Goal: Task Accomplishment & Management: Complete application form

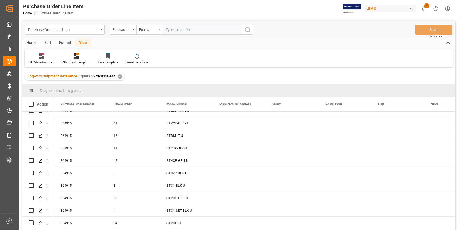
scroll to position [217, 0]
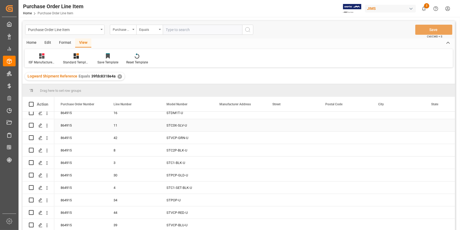
click at [234, 129] on div "Press SPACE to select this row." at bounding box center [239, 125] width 53 height 12
click at [232, 126] on div "Press SPACE to select this row." at bounding box center [239, 125] width 53 height 12
click at [232, 126] on input "Press SPACE to select this row." at bounding box center [239, 128] width 44 height 10
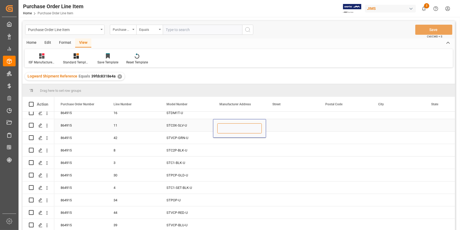
click at [221, 131] on input "Press SPACE to select this row." at bounding box center [239, 128] width 44 height 10
paste input "hanghai Feilop Corp"
type input "hanghai Feilop Corp"
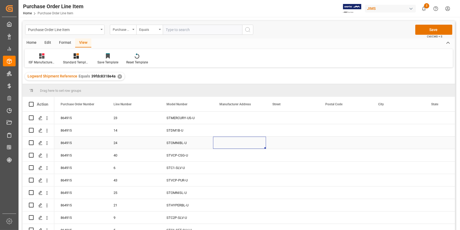
click at [233, 146] on div "Press SPACE to select this row." at bounding box center [239, 142] width 53 height 12
click at [227, 144] on div "Press SPACE to select this row." at bounding box center [239, 142] width 53 height 12
type input "hanghai Feilop Corp"
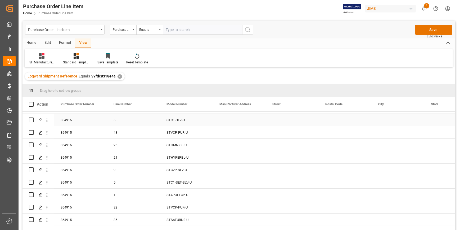
scroll to position [48, 0]
click at [212, 147] on div "STOMNISL-U" at bounding box center [186, 144] width 53 height 12
click at [222, 145] on div "Press SPACE to select this row." at bounding box center [239, 144] width 53 height 12
click at [222, 145] on input "Press SPACE to select this row." at bounding box center [239, 147] width 44 height 10
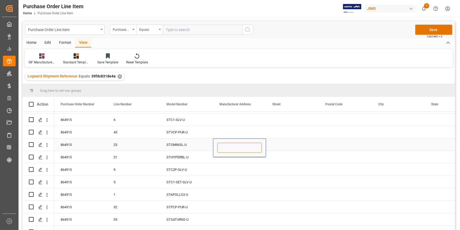
paste input "hanghai Feilop Corp"
type input "hanghai Feilop Corp"
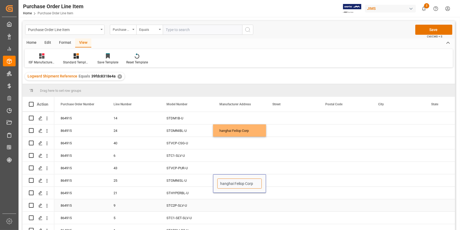
scroll to position [5, 0]
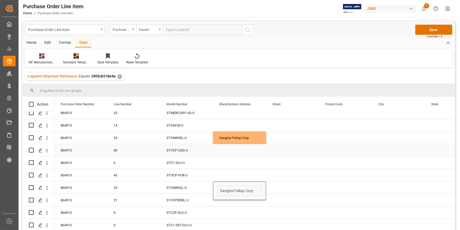
click at [224, 148] on div "Press SPACE to select this row." at bounding box center [239, 150] width 53 height 12
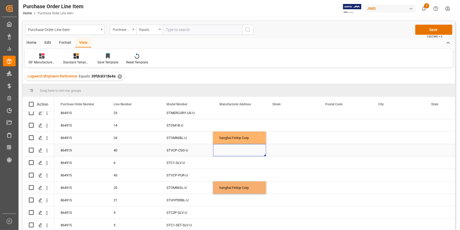
click at [225, 151] on div "Press SPACE to select this row." at bounding box center [239, 150] width 53 height 12
click at [225, 151] on input "Press SPACE to select this row." at bounding box center [239, 153] width 44 height 10
type input "hanghai Feilop Corp"
click at [222, 152] on input "hanghai Feilop Corp" at bounding box center [239, 153] width 44 height 10
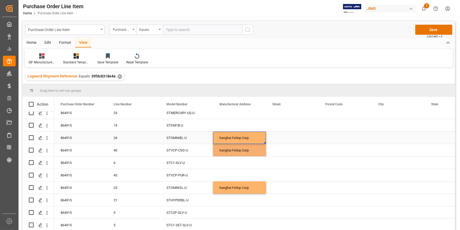
click at [220, 137] on div "hanghai Feilop Corp" at bounding box center [239, 137] width 53 height 12
click at [221, 138] on div "hanghai Feilop Corp" at bounding box center [239, 137] width 53 height 12
click at [220, 142] on input "hanghai Feilop Corp" at bounding box center [239, 141] width 44 height 10
type input "Shanghai Feilop Corp"
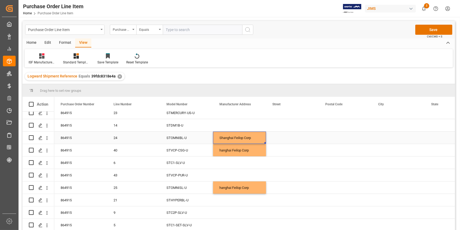
click at [221, 138] on div "Shanghai Feilop Corp" at bounding box center [239, 137] width 53 height 12
click at [236, 135] on div "Shanghai Feilop Corp" at bounding box center [239, 137] width 53 height 12
click at [233, 142] on input "Shanghai Feilop Corp" at bounding box center [239, 141] width 44 height 10
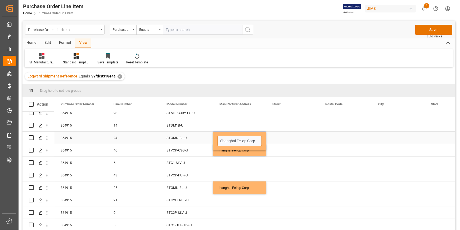
click at [233, 142] on input "Shanghai Feilop Corp" at bounding box center [239, 141] width 44 height 10
click at [227, 151] on div "hanghai Feilop Corp" at bounding box center [239, 150] width 53 height 12
click at [229, 151] on div "hanghai Feilop Corp" at bounding box center [239, 150] width 53 height 12
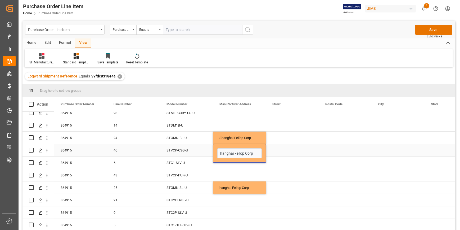
type input "Shanghai Feilop Corp"
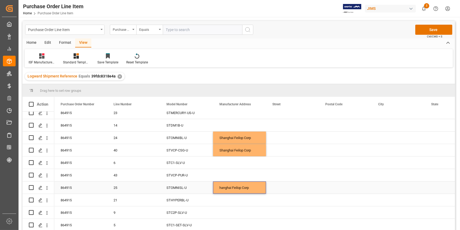
click at [227, 187] on div "hanghai Feilop Corp" at bounding box center [239, 187] width 53 height 12
type input "Shanghai Feilop Corp"
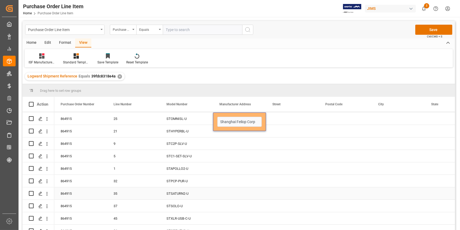
scroll to position [125, 0]
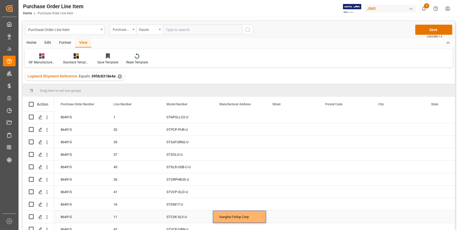
click at [225, 218] on div "hanghai Feilop Corp" at bounding box center [239, 216] width 53 height 12
click at [232, 215] on div "hanghai Feilop Corp" at bounding box center [239, 216] width 53 height 12
type input "Shanghai Feilop Corp"
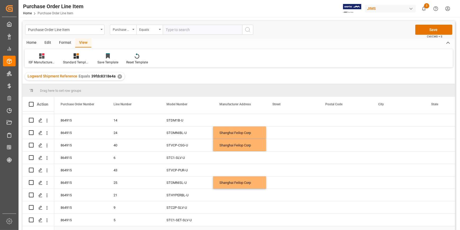
scroll to position [0, 0]
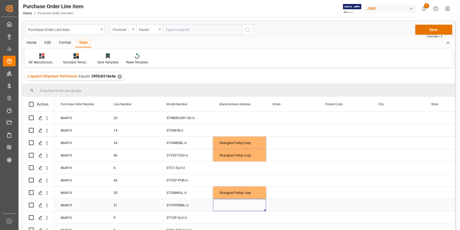
click at [226, 206] on div "Press SPACE to select this row." at bounding box center [239, 205] width 53 height 12
click at [225, 205] on div "Press SPACE to select this row." at bounding box center [239, 205] width 53 height 12
click at [225, 205] on input "Press SPACE to select this row." at bounding box center [239, 208] width 44 height 10
type input "Shanghai Feilop Corp"
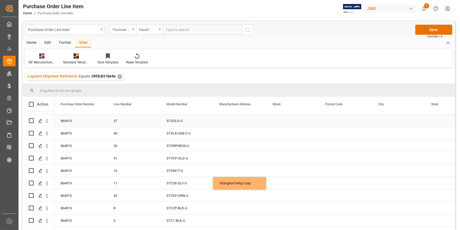
scroll to position [168, 0]
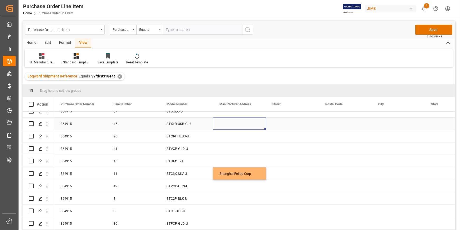
click at [217, 126] on div "Press SPACE to select this row." at bounding box center [239, 123] width 53 height 12
click at [224, 123] on div "Press SPACE to select this row." at bounding box center [239, 123] width 53 height 12
click at [224, 123] on input "Press SPACE to select this row." at bounding box center [239, 127] width 44 height 10
type input "Shanghai Feilop Corp"
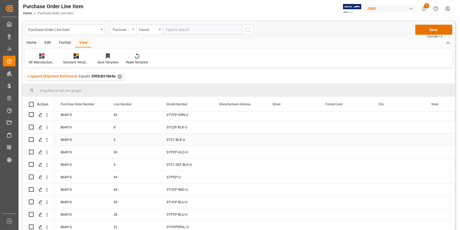
scroll to position [241, 0]
click at [232, 177] on div "Press SPACE to select this row." at bounding box center [239, 175] width 53 height 12
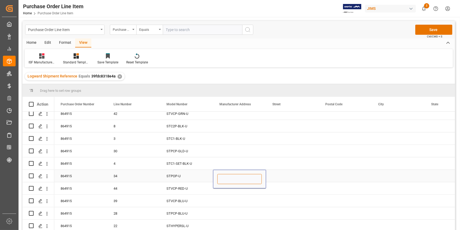
click at [232, 177] on input "Press SPACE to select this row." at bounding box center [239, 179] width 44 height 10
paste input "Shanghai Feilop Corp"
type input "Shanghai Feilop Corp"
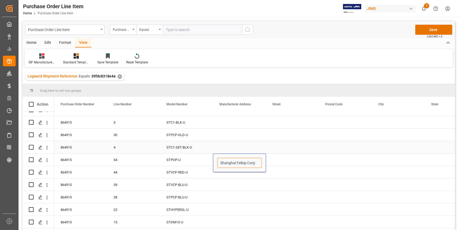
scroll to position [265, 0]
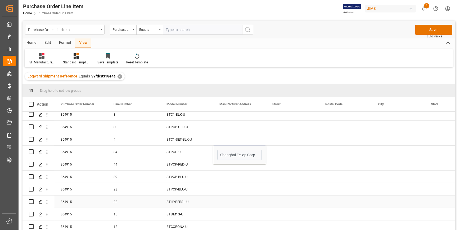
click at [228, 201] on div "Press SPACE to select this row." at bounding box center [239, 201] width 53 height 12
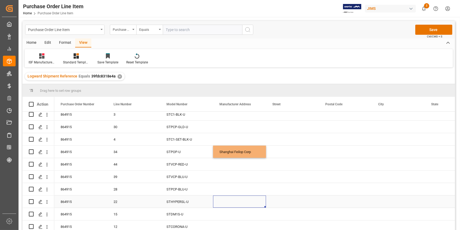
click at [234, 202] on div "Press SPACE to select this row." at bounding box center [239, 201] width 53 height 12
click at [234, 202] on input "Press SPACE to select this row." at bounding box center [239, 204] width 44 height 10
type input "Shanghai Feilop Corp"
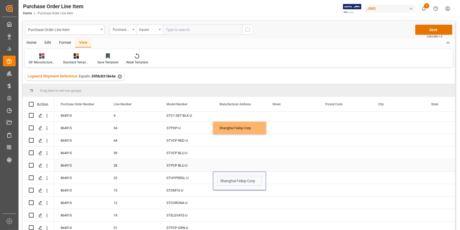
scroll to position [337, 0]
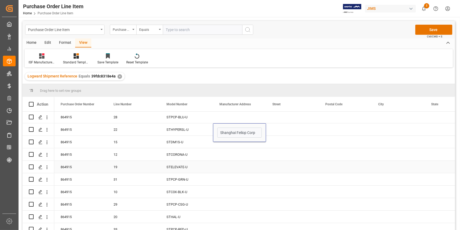
click at [225, 166] on div "Press SPACE to select this row." at bounding box center [239, 166] width 53 height 12
click at [226, 166] on div "Press SPACE to select this row." at bounding box center [239, 166] width 53 height 12
click at [226, 167] on div "Press SPACE to select this row." at bounding box center [239, 166] width 53 height 12
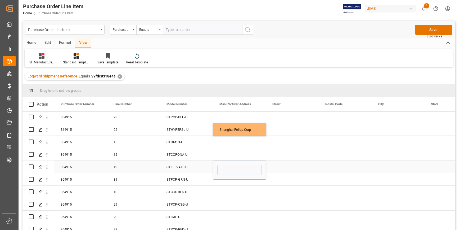
click at [226, 167] on input "Press SPACE to select this row." at bounding box center [239, 170] width 44 height 10
type input "Shanghai Feilop Corp"
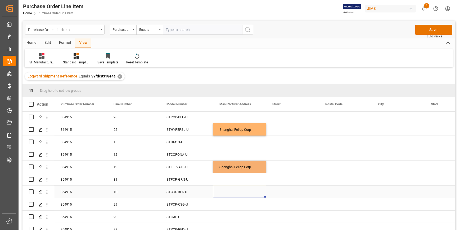
click at [234, 192] on div "Press SPACE to select this row." at bounding box center [239, 191] width 53 height 12
click at [232, 193] on div "Press SPACE to select this row." at bounding box center [239, 191] width 53 height 12
click at [232, 193] on input "Press SPACE to select this row." at bounding box center [239, 195] width 44 height 10
paste input "Shanghai Feilop Corp"
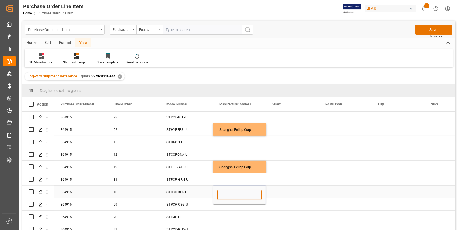
type input "Shanghai Feilop Corp"
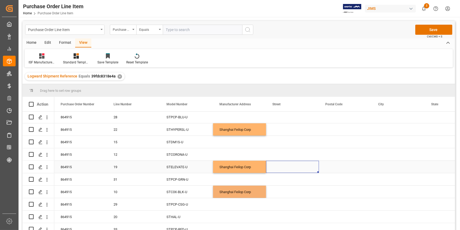
click at [315, 170] on div "Press SPACE to select this row." at bounding box center [292, 166] width 53 height 12
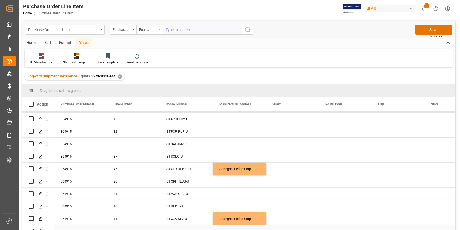
scroll to position [120, 0]
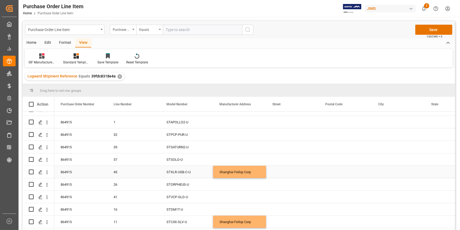
click at [223, 172] on div "Shanghai Feilop Corp" at bounding box center [239, 171] width 53 height 12
click at [231, 171] on div "Shanghai Feilop Corp" at bounding box center [239, 171] width 53 height 12
click at [283, 173] on div "Press SPACE to select this row." at bounding box center [292, 171] width 53 height 12
click at [283, 172] on div "Press SPACE to select this row." at bounding box center [292, 171] width 53 height 12
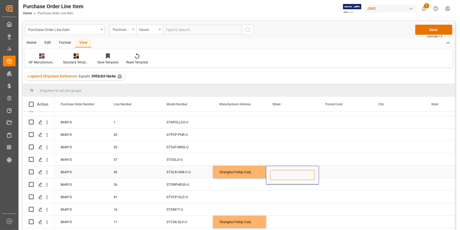
click at [283, 171] on input "Press SPACE to select this row." at bounding box center [292, 175] width 44 height 10
paste input "[STREET_ADDRESS]"
click at [277, 175] on input "[STREET_ADDRESS]" at bounding box center [292, 175] width 44 height 10
click at [286, 172] on input "[STREET_ADDRESS]" at bounding box center [292, 175] width 44 height 10
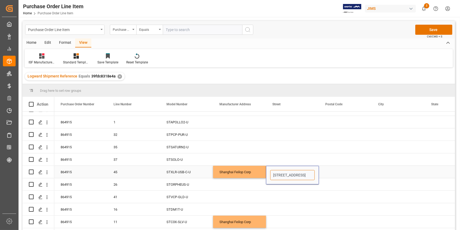
click at [281, 176] on input "[STREET_ADDRESS]" at bounding box center [292, 175] width 44 height 10
click at [286, 176] on input "[STREET_ADDRESS]" at bounding box center [292, 175] width 44 height 10
drag, startPoint x: 287, startPoint y: 175, endPoint x: 329, endPoint y: 175, distance: 42.9
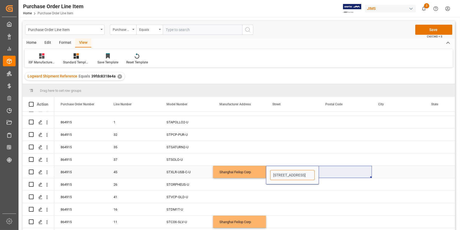
click at [329, 175] on div "Shanghai Feilop Corp [STREET_ADDRESS] STXLR-USB-C-U 45 864915" at bounding box center [371, 171] width 635 height 12
type input "[STREET_ADDRESS],"
click at [375, 170] on div "Press SPACE to select this row." at bounding box center [398, 171] width 53 height 12
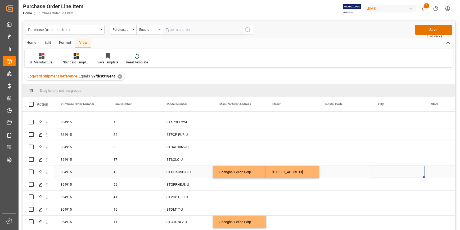
click at [379, 173] on div "Press SPACE to select this row." at bounding box center [398, 171] width 53 height 12
click at [380, 173] on div "Press SPACE to select this row." at bounding box center [398, 171] width 53 height 12
click at [380, 173] on input "Press SPACE to select this row." at bounding box center [398, 175] width 44 height 10
drag, startPoint x: 392, startPoint y: 176, endPoint x: 342, endPoint y: 168, distance: 50.9
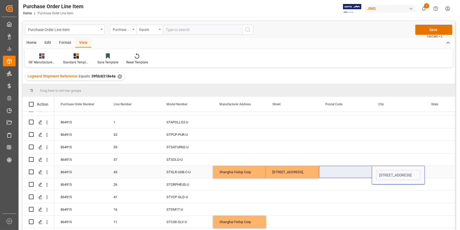
click at [342, 170] on div "Shanghai Feilop Corp [STREET_ADDRESS] STXLR-USB-C-U 45 864915" at bounding box center [371, 171] width 635 height 12
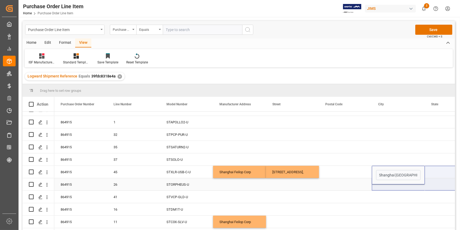
drag, startPoint x: 395, startPoint y: 175, endPoint x: 426, endPoint y: 182, distance: 32.3
click at [426, 182] on div "STMERCURY-US-U 23 864915 STDM1B-U 14 864915 [GEOGRAPHIC_DATA] Feilop Corp STOMN…" at bounding box center [371, 221] width 635 height 460
type input "[GEOGRAPHIC_DATA]"
click at [346, 174] on div "Press SPACE to select this row." at bounding box center [345, 171] width 53 height 12
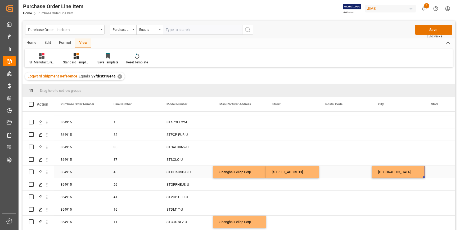
click at [383, 173] on div "[GEOGRAPHIC_DATA]" at bounding box center [398, 171] width 53 height 12
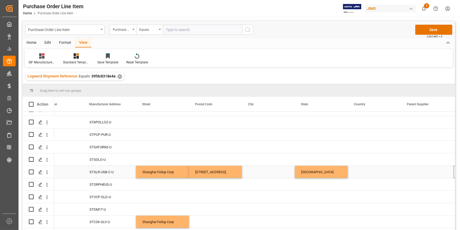
scroll to position [0, 130]
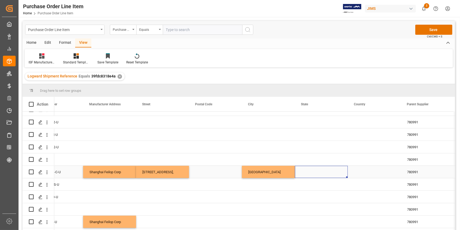
click at [324, 173] on div "Press SPACE to select this row." at bounding box center [321, 171] width 53 height 12
click at [321, 173] on div "Press SPACE to select this row." at bounding box center [321, 171] width 53 height 12
type input "[GEOGRAPHIC_DATA]"
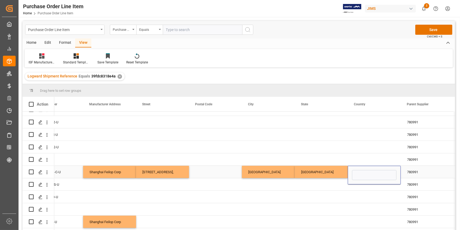
click at [369, 168] on div "Press SPACE to select this row." at bounding box center [374, 174] width 53 height 19
click at [367, 172] on input "Press SPACE to select this row." at bounding box center [374, 175] width 44 height 10
type input "c"
type input "CN"
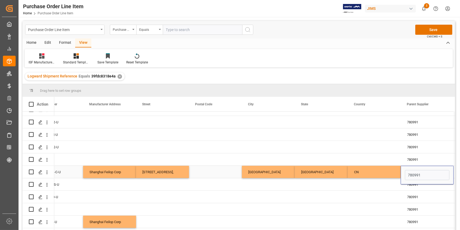
click at [198, 171] on div "Press SPACE to select this row." at bounding box center [215, 171] width 53 height 12
click at [207, 171] on div "Press SPACE to select this row." at bounding box center [215, 171] width 53 height 12
click at [207, 170] on div "Press SPACE to select this row." at bounding box center [215, 171] width 53 height 12
click at [207, 168] on div "Press SPACE to select this row." at bounding box center [215, 174] width 53 height 19
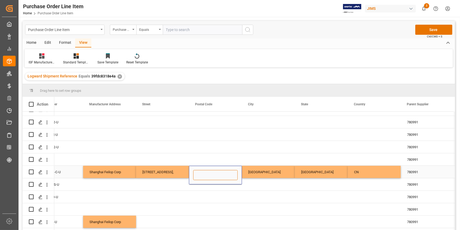
click at [212, 176] on input "Press SPACE to select this row." at bounding box center [215, 175] width 44 height 10
paste input "200000"
type input "200000"
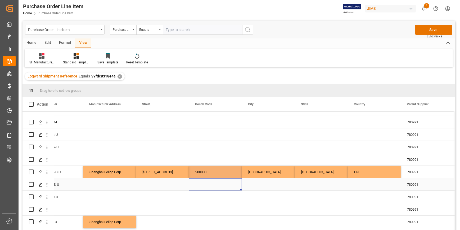
drag, startPoint x: 227, startPoint y: 187, endPoint x: 227, endPoint y: 172, distance: 14.6
click at [228, 182] on div "Press SPACE to select this row." at bounding box center [215, 184] width 53 height 12
click at [329, 175] on div "[GEOGRAPHIC_DATA]" at bounding box center [321, 171] width 53 height 12
click at [117, 172] on div "Shanghai Feilop Corp" at bounding box center [109, 171] width 53 height 12
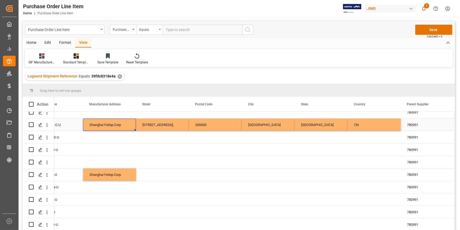
scroll to position [144, 0]
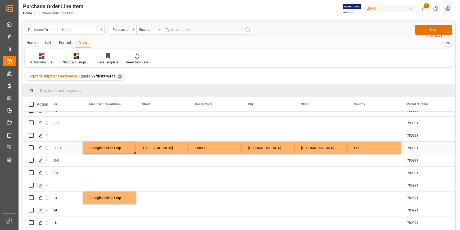
click at [100, 148] on div "Shanghai Feilop Corp" at bounding box center [109, 147] width 53 height 12
click at [133, 148] on div "Shanghai Feilop Corp" at bounding box center [109, 150] width 53 height 19
click at [155, 148] on div "[STREET_ADDRESS]," at bounding box center [162, 147] width 53 height 12
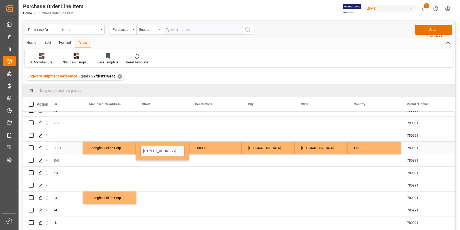
click at [155, 148] on input "[STREET_ADDRESS]," at bounding box center [162, 151] width 44 height 10
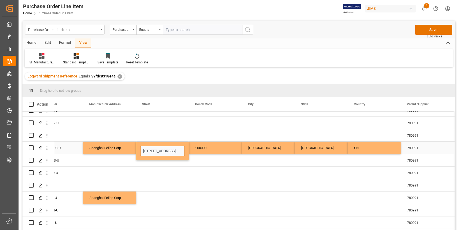
click at [155, 148] on input "[STREET_ADDRESS]," at bounding box center [162, 151] width 44 height 10
click at [156, 199] on div "Press SPACE to select this row." at bounding box center [162, 197] width 53 height 12
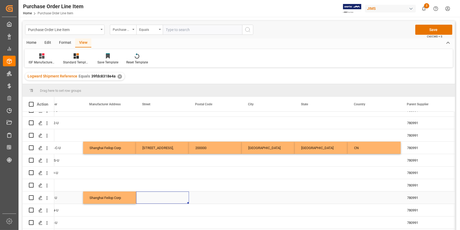
click at [156, 198] on div "Press SPACE to select this row." at bounding box center [162, 197] width 53 height 12
click at [156, 198] on input "Press SPACE to select this row." at bounding box center [162, 200] width 44 height 10
type input "[STREET_ADDRESS],"
click at [205, 147] on div "200000" at bounding box center [215, 147] width 53 height 12
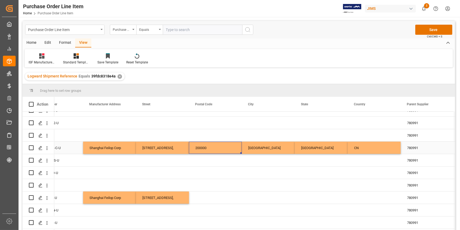
click at [205, 147] on div "200000" at bounding box center [215, 147] width 53 height 12
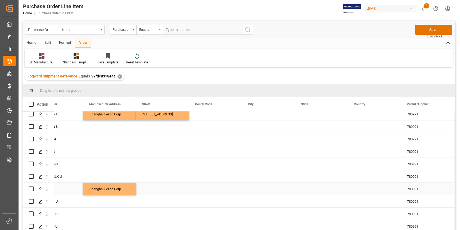
scroll to position [241, 0]
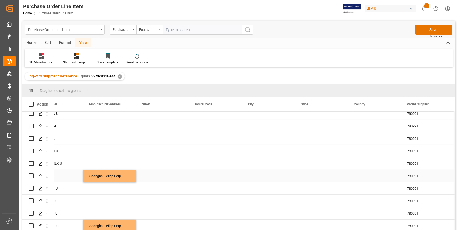
click at [150, 172] on div "Press SPACE to select this row." at bounding box center [162, 175] width 53 height 12
click at [154, 177] on div "Press SPACE to select this row." at bounding box center [162, 175] width 53 height 12
click at [154, 177] on input "Press SPACE to select this row." at bounding box center [162, 179] width 44 height 10
type input "[STREET_ADDRESS],"
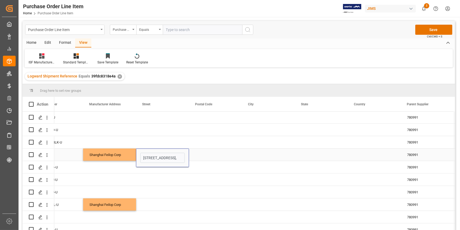
scroll to position [289, 0]
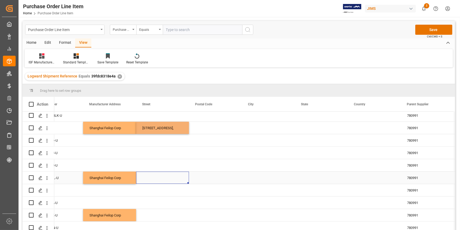
click at [146, 178] on div "Press SPACE to select this row." at bounding box center [162, 177] width 53 height 12
type input "[STREET_ADDRESS],"
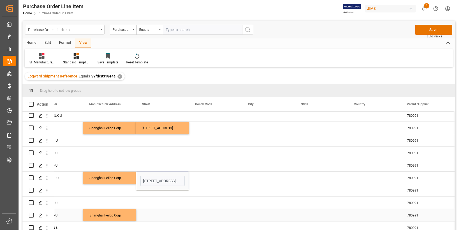
click at [147, 213] on div "Press SPACE to select this row." at bounding box center [162, 215] width 53 height 12
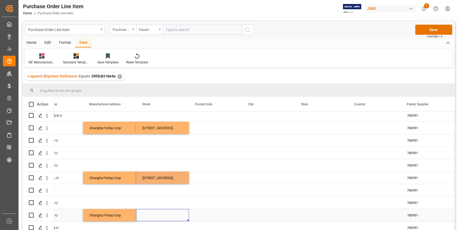
click at [147, 213] on div "Press SPACE to select this row." at bounding box center [162, 215] width 53 height 12
click at [148, 217] on input "Press SPACE to select this row." at bounding box center [162, 218] width 44 height 10
paste input "[STREET_ADDRESS],"
type input "[STREET_ADDRESS],"
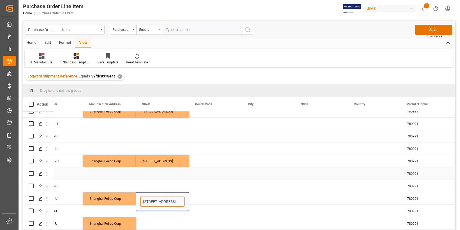
scroll to position [342, 0]
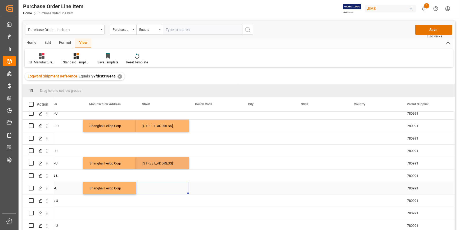
click at [149, 187] on div "Press SPACE to select this row." at bounding box center [162, 188] width 53 height 12
click at [150, 187] on input "Press SPACE to select this row." at bounding box center [162, 191] width 44 height 10
paste input "[STREET_ADDRESS],"
type input "[STREET_ADDRESS],"
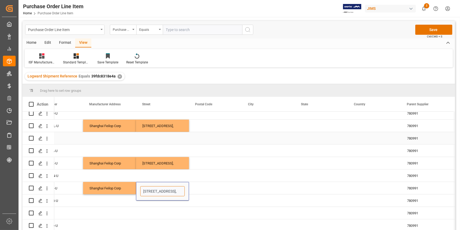
scroll to position [0, 130]
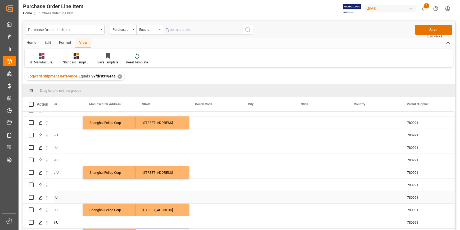
click at [223, 188] on div "Press SPACE to select this row." at bounding box center [215, 184] width 53 height 12
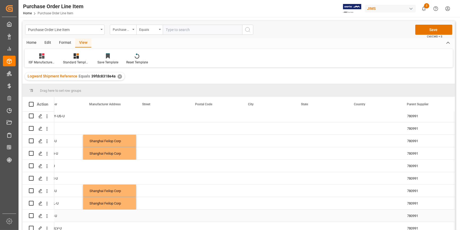
scroll to position [0, 0]
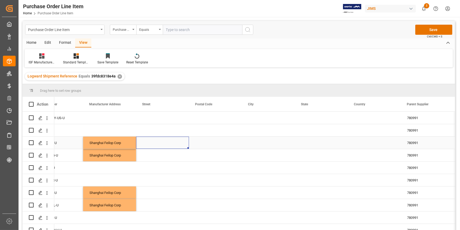
click at [146, 144] on div "Press SPACE to select this row." at bounding box center [162, 142] width 53 height 12
type input "[STREET_ADDRESS],"
click at [146, 160] on div "Press SPACE to select this row." at bounding box center [162, 155] width 53 height 12
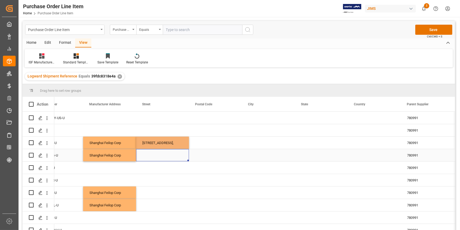
click at [148, 156] on div "Press SPACE to select this row." at bounding box center [162, 155] width 53 height 12
click at [148, 155] on div "Press SPACE to select this row." at bounding box center [162, 155] width 53 height 12
type input "[STREET_ADDRESS],"
click at [154, 191] on div "Press SPACE to select this row." at bounding box center [162, 192] width 53 height 12
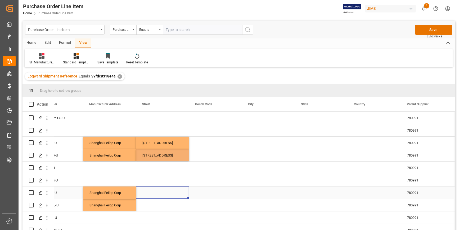
click at [154, 191] on div "Press SPACE to select this row." at bounding box center [162, 192] width 53 height 12
click at [154, 191] on input "Press SPACE to select this row." at bounding box center [162, 195] width 44 height 10
paste input "[STREET_ADDRESS],"
type input "[STREET_ADDRESS],"
click at [153, 210] on div "Press SPACE to select this row." at bounding box center [162, 205] width 53 height 12
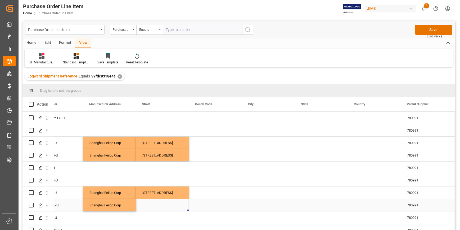
click at [149, 204] on div "Press SPACE to select this row." at bounding box center [162, 205] width 53 height 12
click at [149, 208] on input "Press SPACE to select this row." at bounding box center [162, 208] width 44 height 10
paste input "[STREET_ADDRESS],"
type input "[STREET_ADDRESS],"
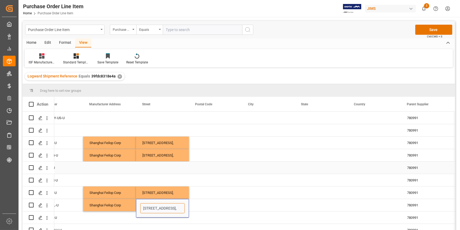
scroll to position [0, 130]
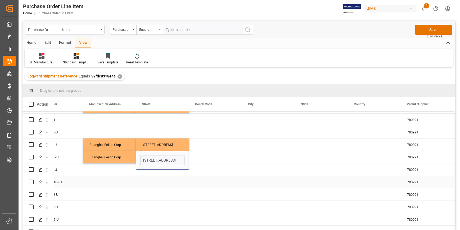
click at [196, 184] on div "Press SPACE to select this row." at bounding box center [215, 182] width 53 height 12
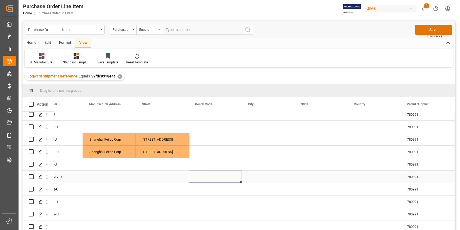
scroll to position [0, 0]
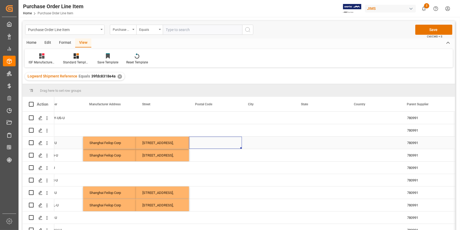
click at [214, 143] on div "Press SPACE to select this row." at bounding box center [215, 142] width 53 height 12
click at [224, 142] on div "Press SPACE to select this row." at bounding box center [215, 142] width 53 height 12
click at [213, 146] on input "Press SPACE to select this row." at bounding box center [215, 146] width 44 height 10
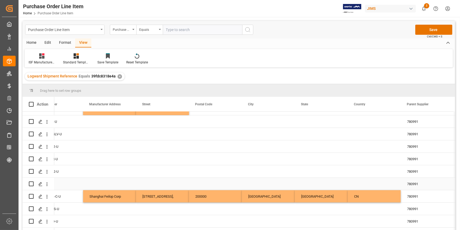
scroll to position [96, 0]
click at [207, 199] on div "200000" at bounding box center [215, 196] width 53 height 12
click at [200, 197] on div "200000" at bounding box center [215, 196] width 53 height 12
click at [200, 197] on input "200000" at bounding box center [215, 199] width 44 height 10
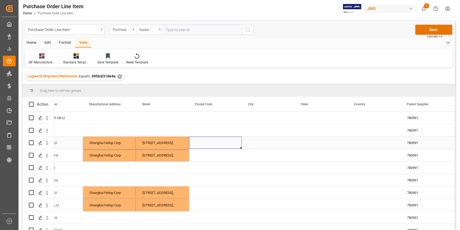
click at [201, 145] on div "Press SPACE to select this row." at bounding box center [215, 142] width 53 height 12
click at [201, 145] on input "Press SPACE to select this row." at bounding box center [215, 146] width 44 height 10
paste input "200000"
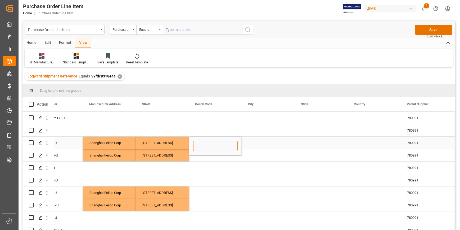
type input "200000"
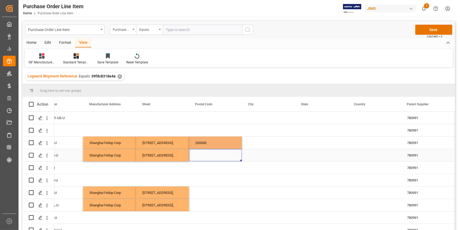
click at [202, 158] on div "Press SPACE to select this row." at bounding box center [215, 155] width 53 height 12
click at [202, 158] on input "Press SPACE to select this row." at bounding box center [215, 158] width 44 height 10
type input "200000"
click at [202, 195] on div "Press SPACE to select this row." at bounding box center [215, 192] width 53 height 12
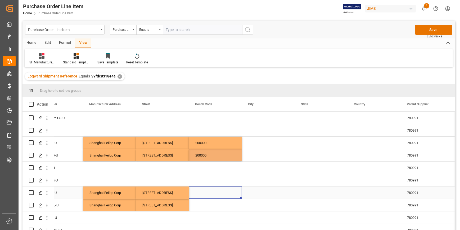
click at [202, 195] on div "Press SPACE to select this row." at bounding box center [215, 192] width 53 height 12
click at [202, 195] on input "Press SPACE to select this row." at bounding box center [215, 195] width 44 height 10
paste input "200000"
type input "200000"
click at [190, 210] on div "Press SPACE to select this row." at bounding box center [215, 205] width 53 height 12
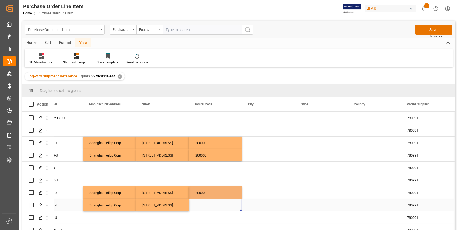
click at [198, 208] on div "Press SPACE to select this row." at bounding box center [215, 205] width 53 height 12
click at [198, 208] on input "Press SPACE to select this row." at bounding box center [215, 208] width 44 height 10
type input "200000"
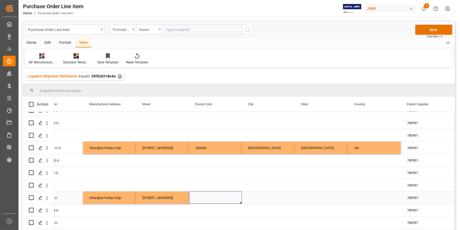
click at [193, 199] on div "Press SPACE to select this row." at bounding box center [215, 197] width 53 height 12
click at [199, 199] on div "Press SPACE to select this row." at bounding box center [215, 197] width 53 height 12
click at [199, 199] on input "Press SPACE to select this row." at bounding box center [215, 200] width 44 height 10
type input "200000"
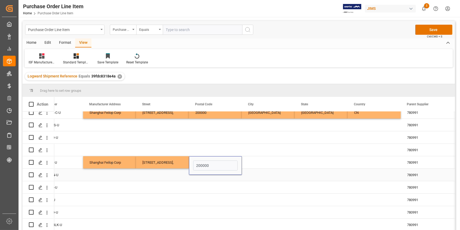
scroll to position [241, 0]
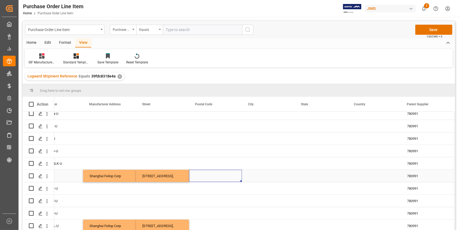
click at [202, 174] on div "Press SPACE to select this row." at bounding box center [215, 175] width 53 height 12
click at [203, 174] on input "Press SPACE to select this row." at bounding box center [215, 179] width 44 height 10
type input "200000"
click at [209, 220] on div "Press SPACE to select this row." at bounding box center [215, 225] width 53 height 12
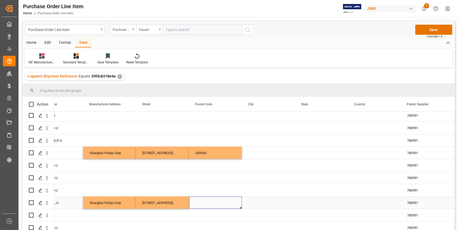
scroll to position [289, 0]
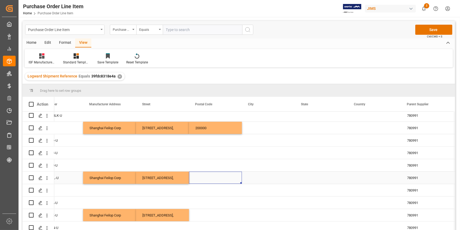
click at [196, 177] on div "Press SPACE to select this row." at bounding box center [215, 177] width 53 height 12
click at [198, 180] on div "Press SPACE to select this row." at bounding box center [215, 177] width 53 height 12
drag, startPoint x: 198, startPoint y: 180, endPoint x: 197, endPoint y: 177, distance: 2.8
click at [198, 179] on div "Press SPACE to select this row." at bounding box center [215, 177] width 53 height 12
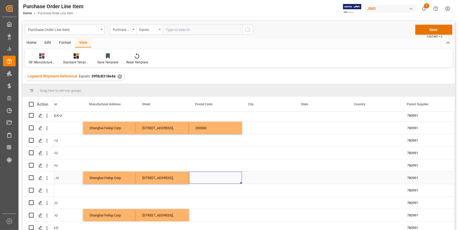
click at [198, 184] on div "STMERCURY-[GEOGRAPHIC_DATA]-U 23 780991 [DATE] 15:58:50 STDM1B-U 14 780991 [DAT…" at bounding box center [241, 53] width 635 height 460
click at [199, 178] on div "Press SPACE to select this row." at bounding box center [215, 177] width 53 height 12
click at [199, 178] on input "Press SPACE to select this row." at bounding box center [215, 181] width 44 height 10
paste input "200000"
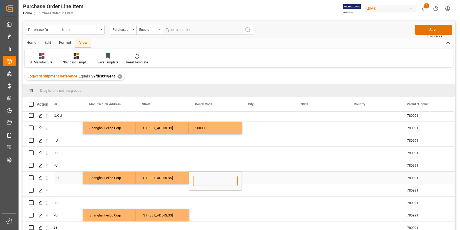
type input "200000"
click at [209, 214] on div "Press SPACE to select this row." at bounding box center [215, 215] width 53 height 12
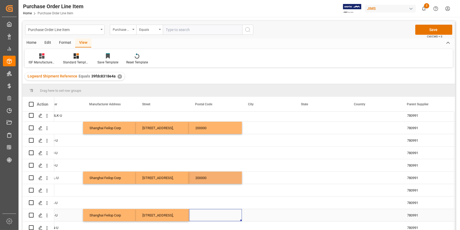
click at [209, 214] on div "Press SPACE to select this row." at bounding box center [215, 215] width 53 height 12
click at [209, 214] on input "Press SPACE to select this row." at bounding box center [215, 218] width 44 height 10
type input "200000"
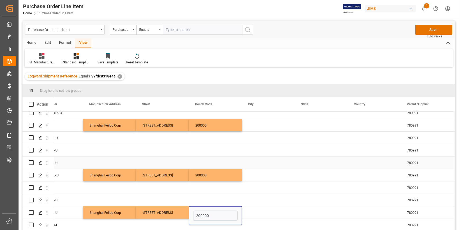
scroll to position [313, 0]
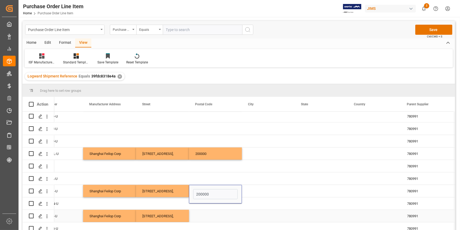
click at [199, 217] on div "Press SPACE to select this row." at bounding box center [215, 215] width 53 height 12
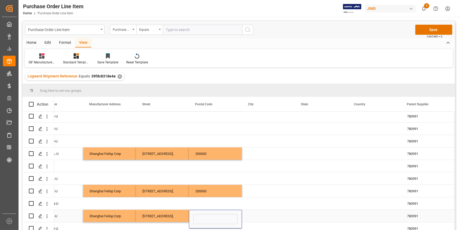
click at [199, 217] on input "Press SPACE to select this row." at bounding box center [215, 219] width 44 height 10
type input "200000"
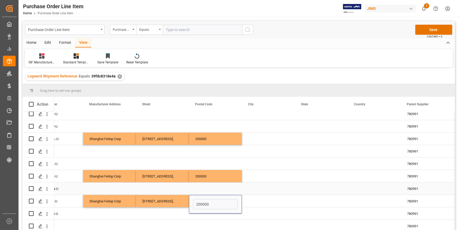
scroll to position [342, 0]
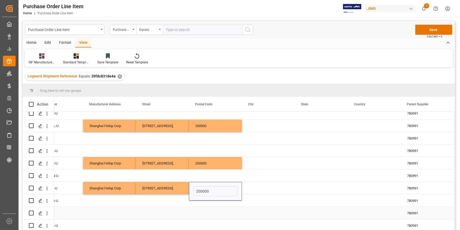
click at [223, 211] on div "Press SPACE to select this row." at bounding box center [215, 213] width 53 height 12
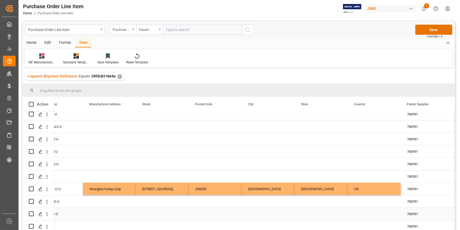
scroll to position [101, 0]
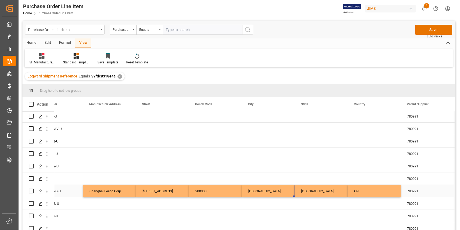
click at [251, 193] on div "[GEOGRAPHIC_DATA]" at bounding box center [268, 191] width 53 height 12
click at [256, 193] on input "[GEOGRAPHIC_DATA]" at bounding box center [268, 194] width 44 height 10
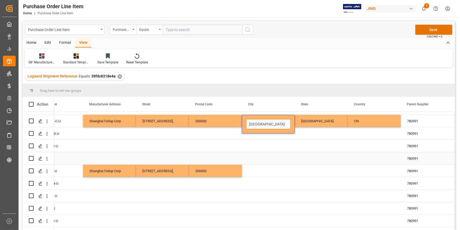
scroll to position [173, 0]
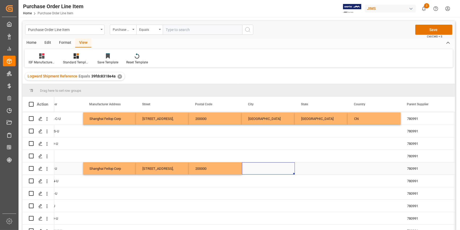
click at [256, 169] on div "Press SPACE to select this row." at bounding box center [268, 168] width 53 height 12
click at [256, 170] on input "Press SPACE to select this row." at bounding box center [268, 171] width 44 height 10
paste input "[GEOGRAPHIC_DATA]"
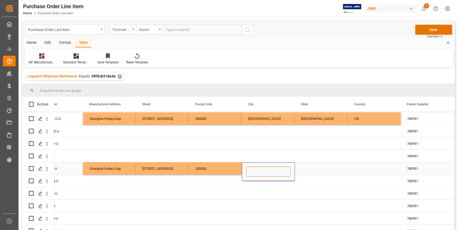
type input "[GEOGRAPHIC_DATA]"
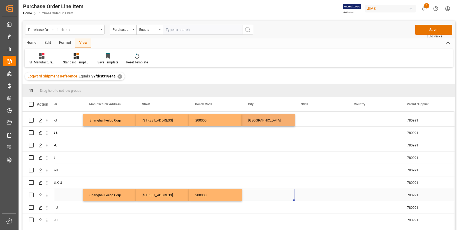
click at [260, 199] on div "Press SPACE to select this row." at bounding box center [268, 195] width 53 height 12
click at [260, 199] on input "Press SPACE to select this row." at bounding box center [268, 198] width 44 height 10
paste input "[GEOGRAPHIC_DATA]"
type input "[GEOGRAPHIC_DATA]"
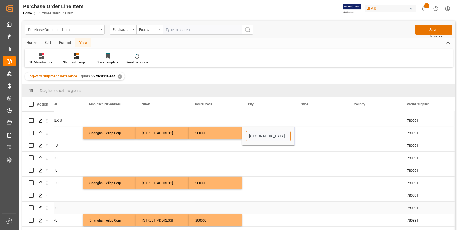
scroll to position [294, 0]
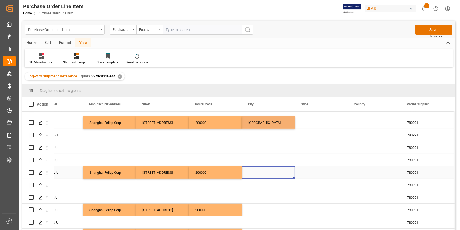
click at [257, 175] on div "Press SPACE to select this row." at bounding box center [268, 172] width 53 height 12
click at [257, 175] on input "Press SPACE to select this row." at bounding box center [268, 175] width 44 height 10
type input "[GEOGRAPHIC_DATA]"
click at [259, 204] on div "Press SPACE to select this row." at bounding box center [268, 209] width 53 height 12
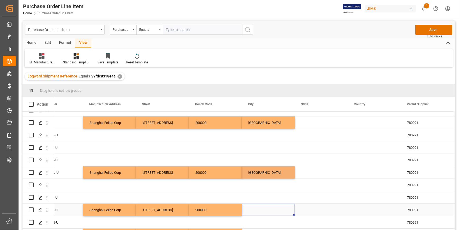
click at [257, 209] on div "Press SPACE to select this row." at bounding box center [268, 209] width 53 height 12
type input "[GEOGRAPHIC_DATA]"
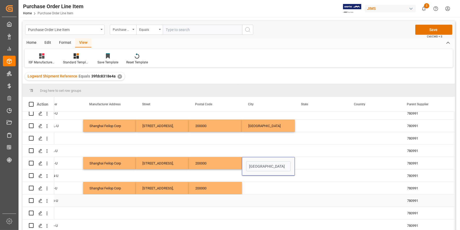
scroll to position [342, 0]
click at [254, 189] on div "Press SPACE to select this row." at bounding box center [268, 188] width 53 height 12
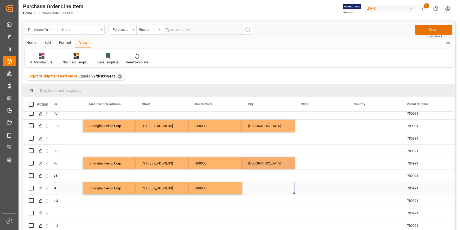
click at [254, 189] on div "Press SPACE to select this row." at bounding box center [268, 188] width 53 height 12
click at [254, 189] on input "Press SPACE to select this row." at bounding box center [268, 191] width 44 height 10
type input "[GEOGRAPHIC_DATA]"
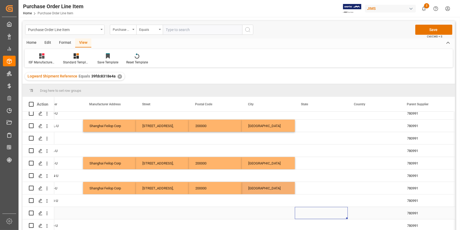
click at [313, 207] on div "Press SPACE to select this row." at bounding box center [321, 213] width 53 height 12
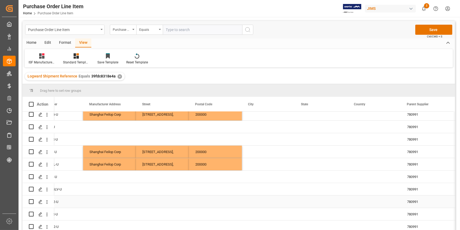
scroll to position [0, 0]
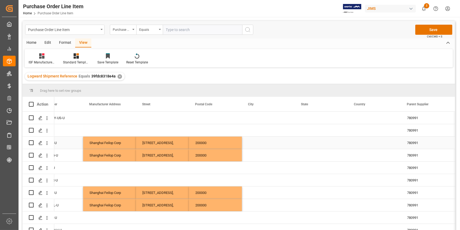
click at [253, 143] on div "Press SPACE to select this row." at bounding box center [268, 142] width 53 height 12
click at [253, 143] on input "Press SPACE to select this row." at bounding box center [268, 146] width 44 height 10
type input "[GEOGRAPHIC_DATA]"
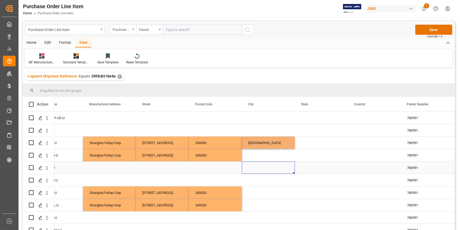
click at [250, 162] on div "Press SPACE to select this row." at bounding box center [268, 167] width 53 height 12
click at [253, 160] on div "Press SPACE to select this row." at bounding box center [268, 155] width 53 height 12
click at [255, 158] on div "Press SPACE to select this row." at bounding box center [268, 155] width 53 height 12
click at [255, 158] on input "Press SPACE to select this row." at bounding box center [268, 158] width 44 height 10
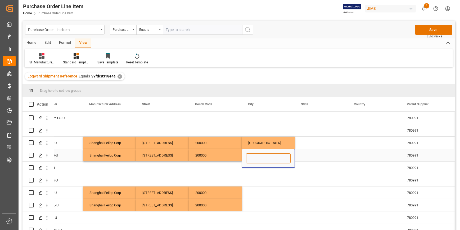
paste input "[GEOGRAPHIC_DATA]"
type input "[GEOGRAPHIC_DATA]"
click at [259, 197] on div "Press SPACE to select this row." at bounding box center [268, 192] width 53 height 12
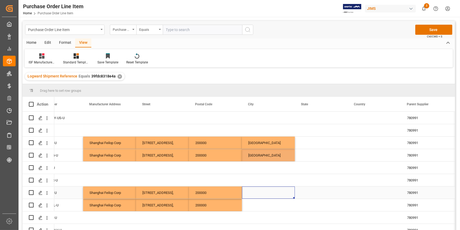
click at [259, 195] on div "Press SPACE to select this row." at bounding box center [268, 192] width 53 height 12
click at [259, 195] on input "Press SPACE to select this row." at bounding box center [268, 195] width 44 height 10
type input "[GEOGRAPHIC_DATA]"
click at [256, 206] on div "Press SPACE to select this row." at bounding box center [268, 205] width 53 height 12
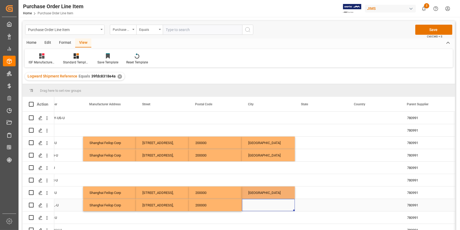
click at [256, 206] on div "Press SPACE to select this row." at bounding box center [268, 205] width 53 height 12
type input "[GEOGRAPHIC_DATA]"
click at [242, 175] on div "Press SPACE to select this row." at bounding box center [268, 180] width 53 height 12
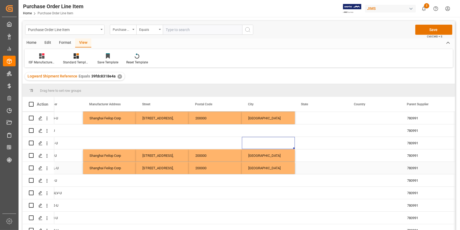
scroll to position [0, 0]
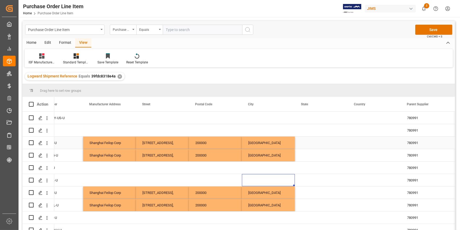
click at [332, 141] on div "Press SPACE to select this row." at bounding box center [321, 142] width 53 height 12
click at [309, 145] on div "Press SPACE to select this row." at bounding box center [321, 142] width 53 height 12
type input "[GEOGRAPHIC_DATA]"
click at [307, 159] on div "Press SPACE to select this row." at bounding box center [321, 155] width 53 height 12
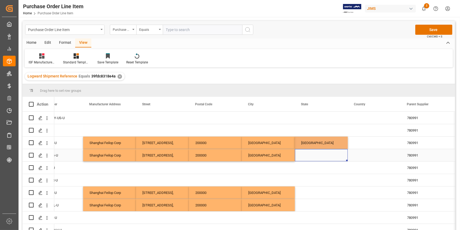
click at [307, 158] on div "Press SPACE to select this row." at bounding box center [321, 155] width 53 height 12
click at [307, 158] on input "Press SPACE to select this row." at bounding box center [321, 158] width 44 height 10
type input "[GEOGRAPHIC_DATA]"
click at [314, 191] on div "Press SPACE to select this row." at bounding box center [321, 192] width 53 height 12
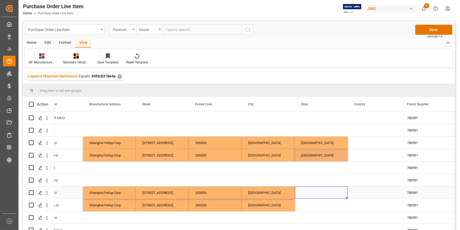
click at [314, 191] on div "Press SPACE to select this row." at bounding box center [321, 192] width 53 height 12
type input "[GEOGRAPHIC_DATA]"
click at [323, 209] on div "Press SPACE to select this row." at bounding box center [321, 205] width 53 height 12
click at [314, 207] on div "Press SPACE to select this row." at bounding box center [321, 205] width 53 height 12
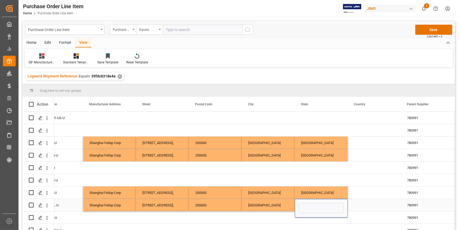
click at [314, 207] on input "Press SPACE to select this row." at bounding box center [321, 208] width 44 height 10
type input "[GEOGRAPHIC_DATA]"
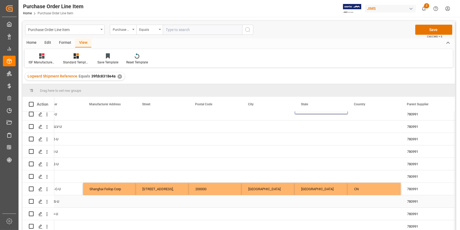
scroll to position [120, 0]
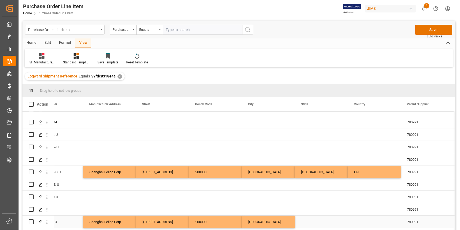
click at [297, 225] on div "Press SPACE to select this row." at bounding box center [321, 221] width 53 height 12
click at [313, 220] on div "Press SPACE to select this row." at bounding box center [321, 221] width 53 height 12
click at [313, 220] on input "Press SPACE to select this row." at bounding box center [321, 225] width 44 height 10
paste input "[GEOGRAPHIC_DATA]"
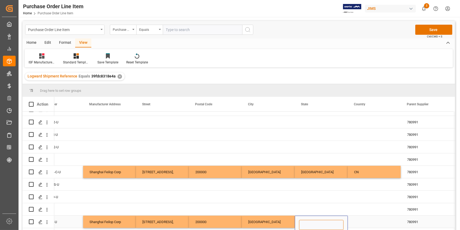
type input "[GEOGRAPHIC_DATA]"
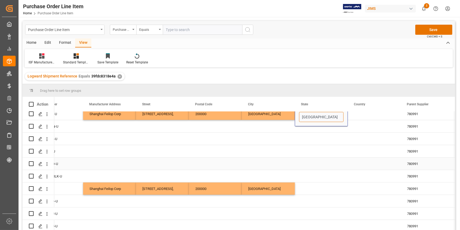
scroll to position [265, 0]
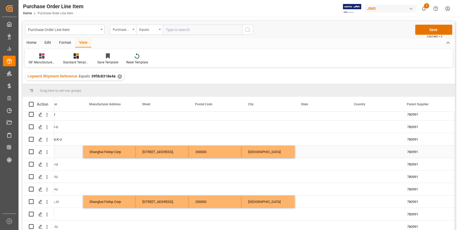
click at [312, 152] on div "Press SPACE to select this row." at bounding box center [321, 151] width 53 height 12
click at [310, 158] on input "Press SPACE to select this row." at bounding box center [321, 155] width 44 height 10
paste input "[GEOGRAPHIC_DATA]"
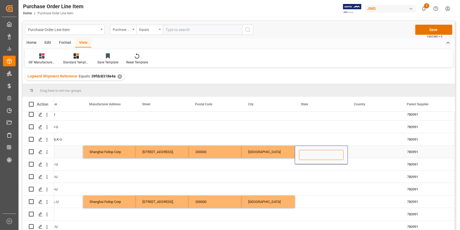
type input "[GEOGRAPHIC_DATA]"
click at [313, 198] on div "Press SPACE to select this row." at bounding box center [321, 201] width 53 height 12
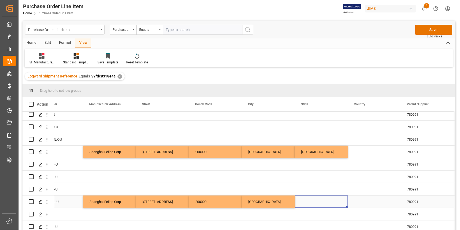
click at [309, 202] on div "Press SPACE to select this row." at bounding box center [321, 201] width 53 height 12
type input "[GEOGRAPHIC_DATA]"
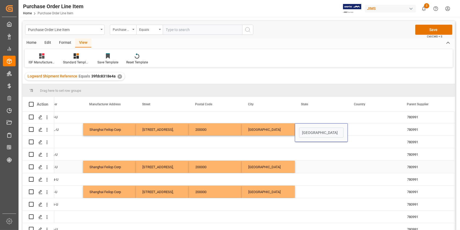
click at [311, 165] on div "Press SPACE to select this row." at bounding box center [321, 166] width 53 height 12
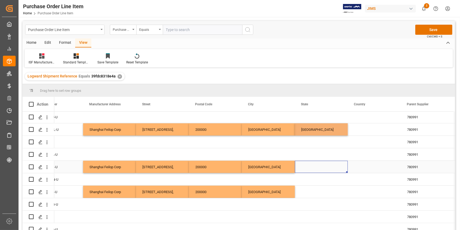
click at [311, 165] on div "Press SPACE to select this row." at bounding box center [321, 166] width 53 height 12
click at [311, 165] on input "Press SPACE to select this row." at bounding box center [321, 170] width 44 height 10
type input "[GEOGRAPHIC_DATA]"
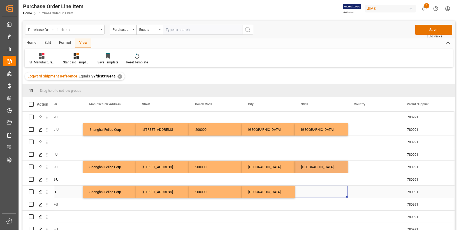
click at [311, 193] on div "Press SPACE to select this row." at bounding box center [321, 191] width 53 height 12
click at [311, 193] on input "Press SPACE to select this row." at bounding box center [321, 195] width 44 height 10
paste input "[GEOGRAPHIC_DATA]"
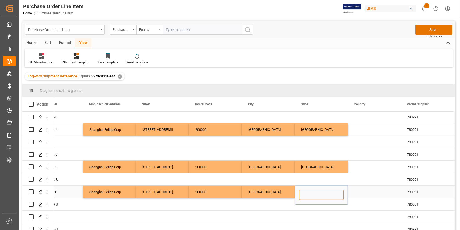
type input "[GEOGRAPHIC_DATA]"
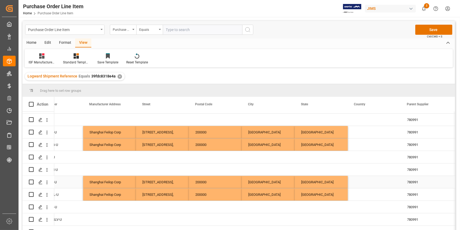
scroll to position [0, 0]
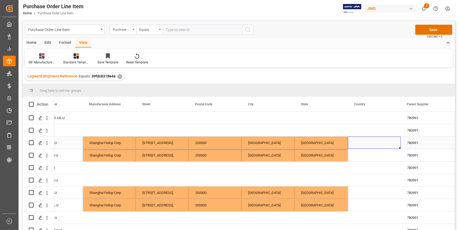
click at [362, 141] on div "Press SPACE to select this row." at bounding box center [374, 142] width 53 height 12
type input "c"
type input "CN"
click at [366, 158] on div "Press SPACE to select this row." at bounding box center [374, 155] width 53 height 12
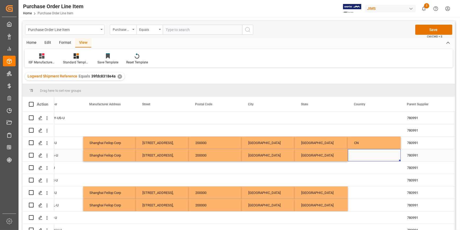
click at [366, 158] on div "Press SPACE to select this row." at bounding box center [374, 155] width 53 height 12
click at [366, 158] on input "Press SPACE to select this row." at bounding box center [374, 158] width 44 height 10
type input "CN"
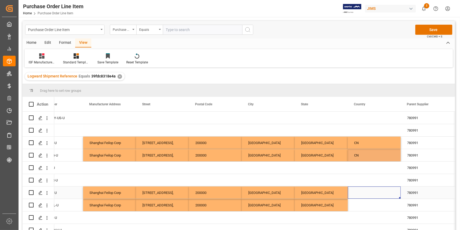
click at [371, 192] on div "Press SPACE to select this row." at bounding box center [374, 192] width 53 height 12
type input "CN"
click at [357, 207] on div "Press SPACE to select this row." at bounding box center [374, 205] width 53 height 12
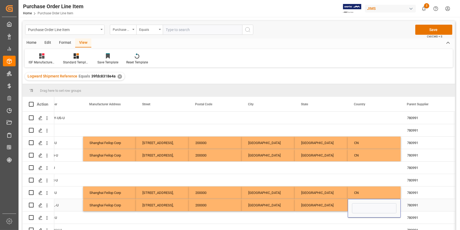
click at [358, 209] on input "Press SPACE to select this row." at bounding box center [374, 208] width 44 height 10
type input "CN"
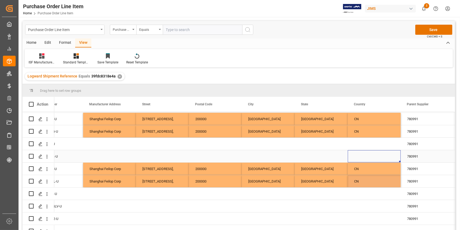
click at [364, 162] on div "STVCP-PUR-U 43 780991 [DATE] 15:58:50" at bounding box center [241, 156] width 635 height 12
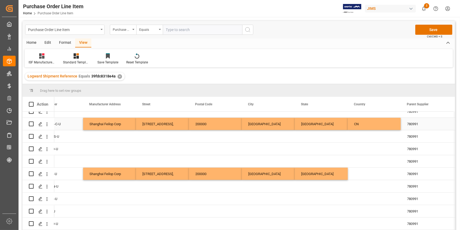
scroll to position [168, 0]
click at [359, 174] on div "Press SPACE to select this row." at bounding box center [374, 173] width 53 height 12
click at [359, 174] on input "Press SPACE to select this row." at bounding box center [374, 176] width 44 height 10
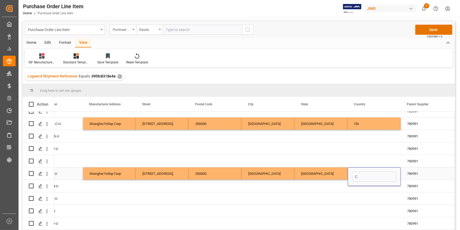
type input "CN"
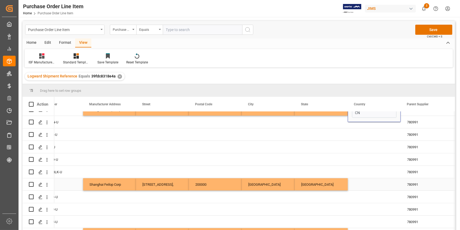
scroll to position [241, 0]
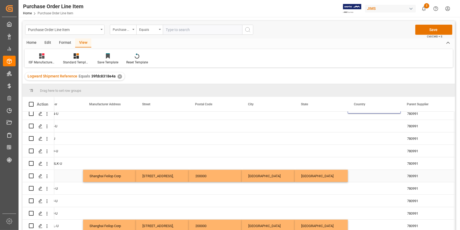
click at [366, 173] on div "Press SPACE to select this row." at bounding box center [374, 175] width 53 height 12
click at [366, 177] on input "Press SPACE to select this row." at bounding box center [374, 179] width 44 height 10
type input "CN"
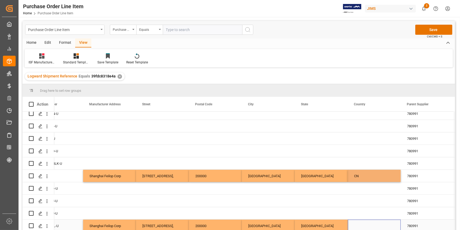
click at [368, 226] on div "Press SPACE to select this row." at bounding box center [374, 225] width 53 height 12
click at [368, 226] on input "Press SPACE to select this row." at bounding box center [374, 228] width 44 height 10
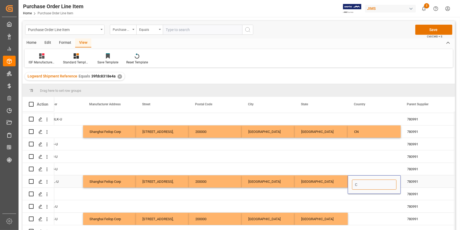
scroll to position [289, 0]
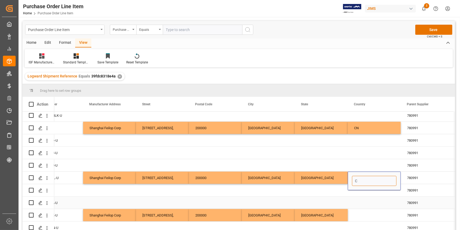
type input "CN"
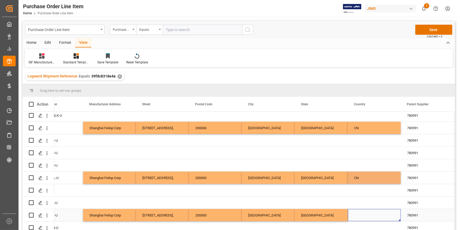
click at [361, 211] on div "Press SPACE to select this row." at bounding box center [374, 215] width 53 height 12
click at [360, 214] on input "Press SPACE to select this row." at bounding box center [374, 218] width 44 height 10
type input "CN"
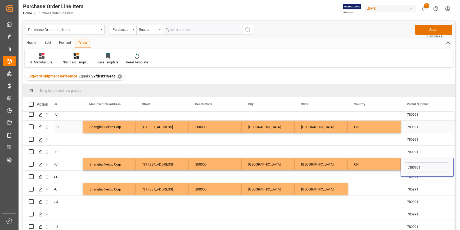
scroll to position [342, 0]
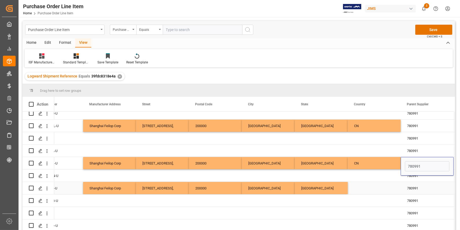
click at [354, 189] on div "Press SPACE to select this row." at bounding box center [374, 188] width 53 height 12
click at [355, 189] on div "Press SPACE to select this row." at bounding box center [374, 188] width 53 height 12
click at [355, 189] on input "Press SPACE to select this row." at bounding box center [374, 191] width 44 height 10
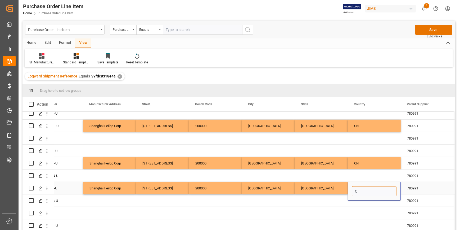
type input "CN"
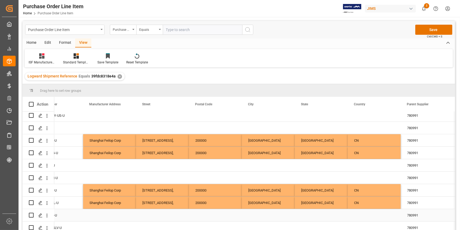
scroll to position [0, 0]
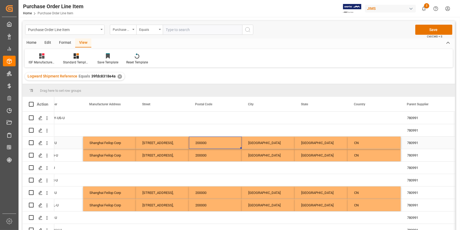
click at [208, 146] on div "200000" at bounding box center [215, 142] width 53 height 12
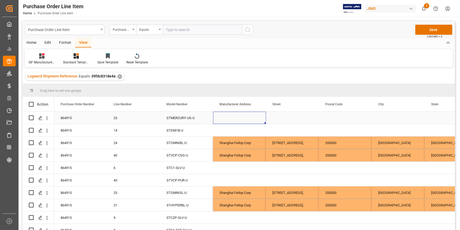
click at [228, 118] on div "Press SPACE to select this row." at bounding box center [239, 117] width 53 height 12
click at [229, 114] on div "Press SPACE to select this row." at bounding box center [239, 117] width 53 height 12
click at [230, 114] on div "Press SPACE to select this row." at bounding box center [239, 117] width 53 height 12
click at [232, 123] on input "Press SPACE to select this row." at bounding box center [239, 121] width 44 height 10
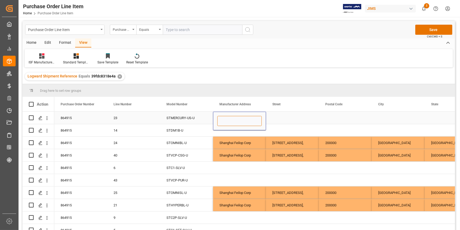
paste input "Omnisonic International Limited t/a Sontronics"
type input "Omnisonic International Limited t/a Sontronics"
click at [280, 120] on div "Press SPACE to select this row." at bounding box center [292, 117] width 53 height 12
click at [280, 119] on div "Press SPACE to select this row." at bounding box center [292, 117] width 53 height 12
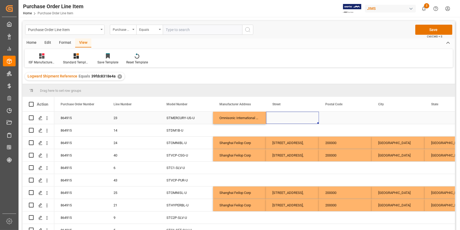
click at [281, 119] on div "Press SPACE to select this row." at bounding box center [292, 117] width 53 height 12
type input "Unit 4, [GEOGRAPHIC_DATA], Innovation Close"
click at [342, 118] on div "Press SPACE to select this row." at bounding box center [345, 117] width 53 height 12
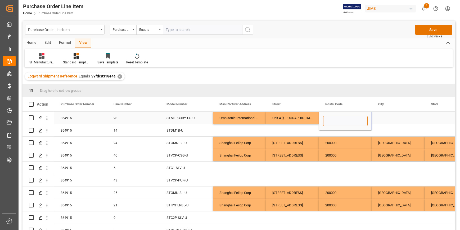
click at [338, 122] on input "Press SPACE to select this row." at bounding box center [345, 121] width 44 height 10
paste input "BH12 4QD"
type input "BH12 4QD"
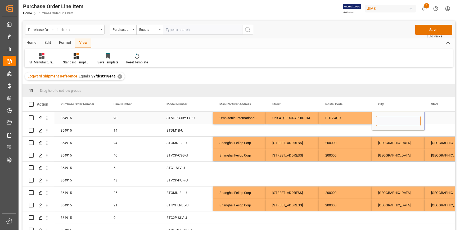
click at [390, 121] on input "Press SPACE to select this row." at bounding box center [398, 121] width 44 height 10
paste input "oole"
type input "oole"
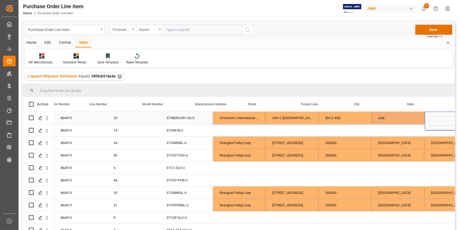
scroll to position [0, 24]
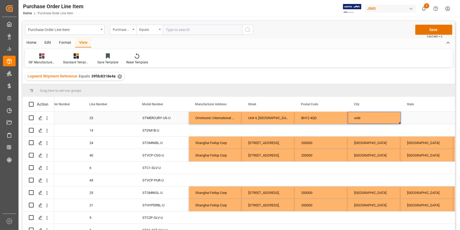
click at [356, 118] on div "oole" at bounding box center [374, 117] width 53 height 12
click at [354, 122] on input "oole" at bounding box center [374, 121] width 44 height 10
type input "[PERSON_NAME]"
click at [421, 118] on input "Press SPACE to select this row." at bounding box center [427, 121] width 44 height 10
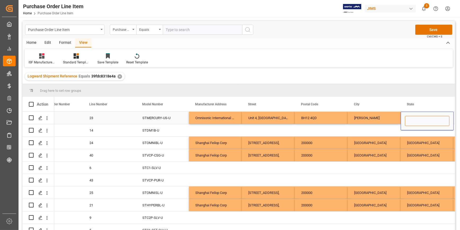
click at [421, 117] on input "Press SPACE to select this row." at bounding box center [427, 121] width 44 height 10
paste input "[GEOGRAPHIC_DATA]"
type input "[GEOGRAPHIC_DATA]"
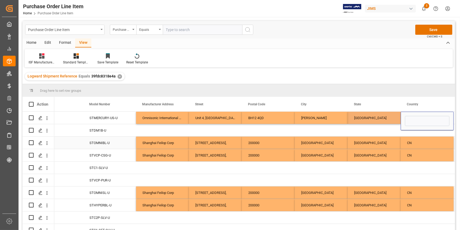
scroll to position [0, 77]
click at [415, 119] on input "Press SPACE to select this row." at bounding box center [427, 121] width 44 height 10
type input "UK"
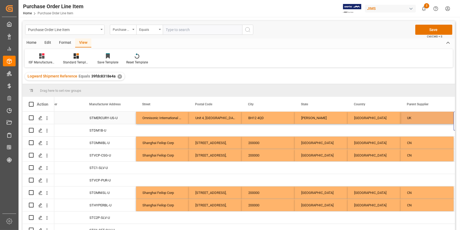
scroll to position [0, 130]
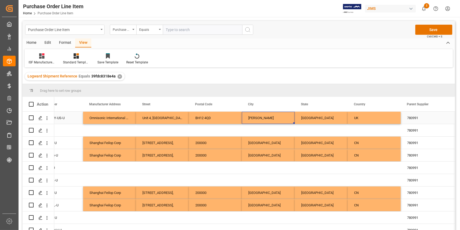
click at [255, 119] on div "[PERSON_NAME]" at bounding box center [268, 117] width 53 height 12
click at [257, 119] on div "[PERSON_NAME]" at bounding box center [268, 117] width 53 height 12
click at [257, 120] on input "[PERSON_NAME]" at bounding box center [268, 121] width 44 height 10
click at [329, 129] on div "Press SPACE to select this row." at bounding box center [321, 130] width 53 height 12
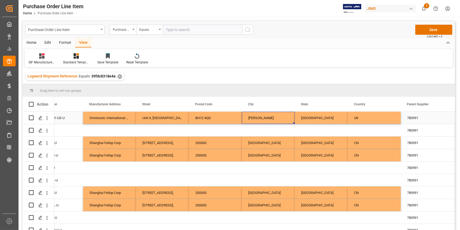
click at [252, 119] on div "[PERSON_NAME]" at bounding box center [268, 117] width 53 height 12
click at [252, 119] on input "[PERSON_NAME]" at bounding box center [268, 121] width 44 height 10
click at [307, 116] on div "[GEOGRAPHIC_DATA]" at bounding box center [321, 117] width 53 height 12
click at [305, 118] on div "[GEOGRAPHIC_DATA]" at bounding box center [321, 117] width 53 height 12
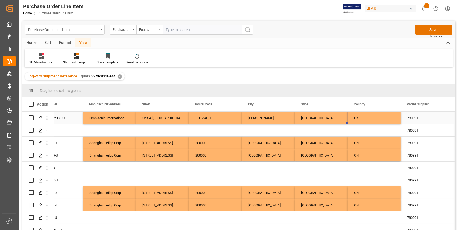
click at [305, 118] on div "[GEOGRAPHIC_DATA]" at bounding box center [321, 117] width 53 height 12
click at [305, 118] on input "[GEOGRAPHIC_DATA]" at bounding box center [321, 121] width 44 height 10
click at [115, 134] on div "Press SPACE to select this row." at bounding box center [109, 130] width 53 height 12
click at [119, 121] on div "Omnisonic International Limited t/a Sontronics" at bounding box center [109, 117] width 53 height 12
drag, startPoint x: 119, startPoint y: 118, endPoint x: 387, endPoint y: 121, distance: 268.2
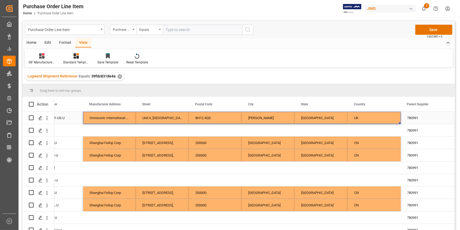
click at [361, 116] on div "Omnisonic International Limited t/a Sontronics [STREET_ADDRESS] STMERCURY-[GEOG…" at bounding box center [241, 117] width 635 height 12
drag, startPoint x: 400, startPoint y: 123, endPoint x: 352, endPoint y: 142, distance: 51.3
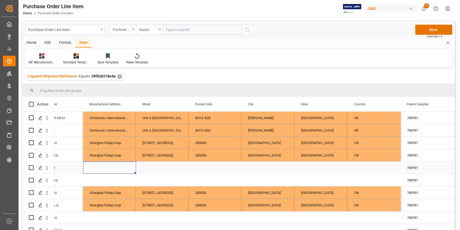
click at [106, 169] on div "Press SPACE to select this row." at bounding box center [109, 167] width 53 height 12
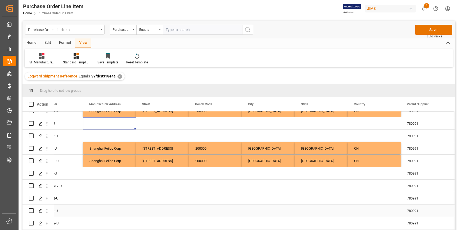
scroll to position [0, 0]
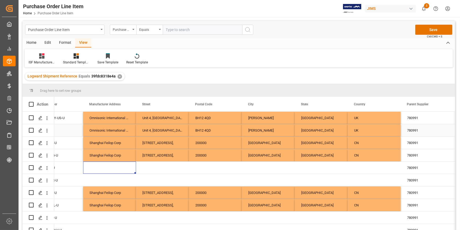
click at [92, 129] on div "Omnisonic International Limited t/a Sontronics" at bounding box center [109, 130] width 53 height 12
click at [92, 129] on input "Omnisonic International Limited t/a Sontronics" at bounding box center [109, 133] width 44 height 10
click at [97, 169] on div "Press SPACE to select this row." at bounding box center [109, 167] width 53 height 12
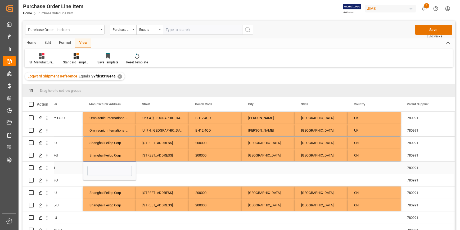
type input "Omnisonic International Limited t/a Sontronics"
click at [96, 219] on div "Press SPACE to select this row." at bounding box center [109, 217] width 53 height 12
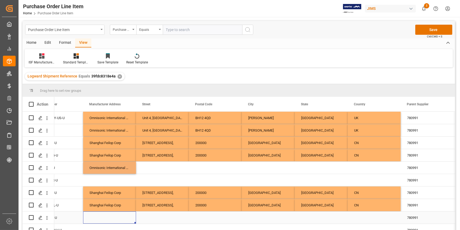
click at [96, 218] on div "Press SPACE to select this row." at bounding box center [109, 217] width 53 height 12
click at [96, 218] on input "Press SPACE to select this row." at bounding box center [109, 220] width 44 height 10
paste input "Omnisonic International Limited t/a Sontronics"
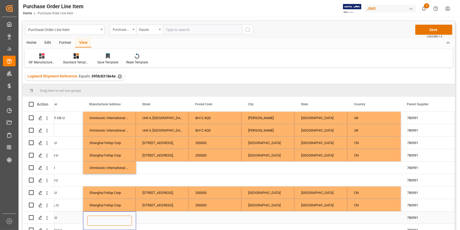
type input "Omnisonic International Limited t/a Sontronics"
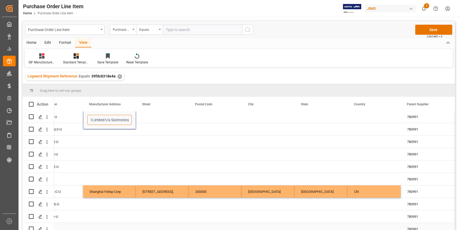
scroll to position [144, 0]
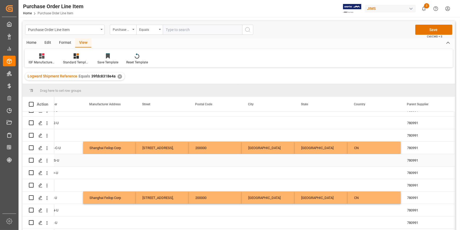
click at [91, 159] on div "Press SPACE to select this row." at bounding box center [109, 160] width 53 height 12
click at [91, 160] on div "Press SPACE to select this row." at bounding box center [109, 160] width 53 height 12
click at [94, 160] on input "Press SPACE to select this row." at bounding box center [109, 163] width 44 height 10
paste input "Omnisonic International Limited t/a Sontronics"
type input "Omnisonic International Limited t/a Sontronics"
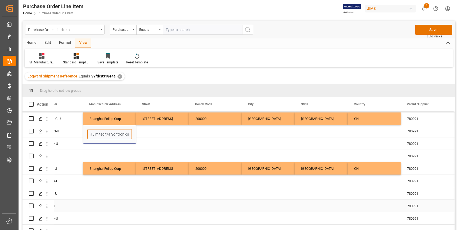
scroll to position [217, 0]
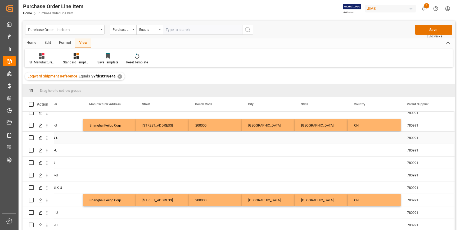
click at [93, 139] on div "Press SPACE to select this row." at bounding box center [109, 137] width 53 height 12
click at [93, 139] on input "Press SPACE to select this row." at bounding box center [109, 141] width 44 height 10
paste input "Omnisonic International Limited t/a Sontronics"
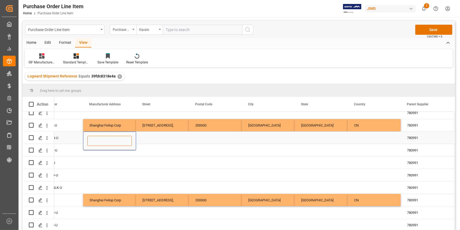
type input "Omnisonic International Limited t/a Sontronics"
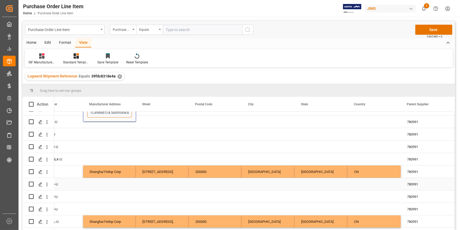
scroll to position [289, 0]
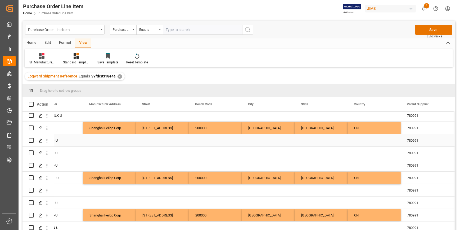
click at [96, 140] on div "Press SPACE to select this row." at bounding box center [109, 140] width 53 height 12
click at [96, 141] on input "Press SPACE to select this row." at bounding box center [109, 143] width 44 height 10
paste input "Omnisonic International Limited t/a Sontronics"
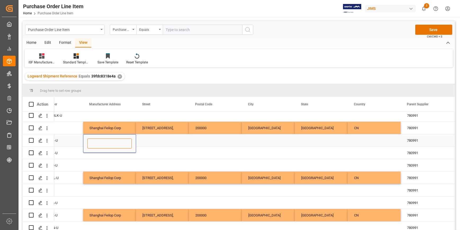
type input "Omnisonic International Limited t/a Sontronics"
click at [101, 190] on div "Press SPACE to select this row." at bounding box center [109, 190] width 53 height 12
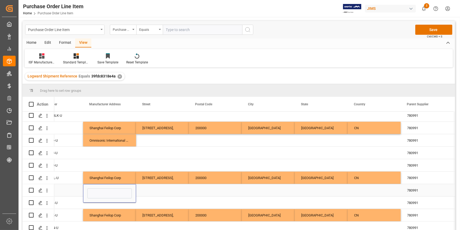
click at [101, 190] on input "Press SPACE to select this row." at bounding box center [109, 193] width 44 height 10
type input "Omnisonic International Limited t/a Sontronics"
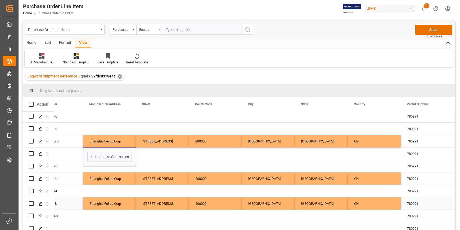
scroll to position [337, 0]
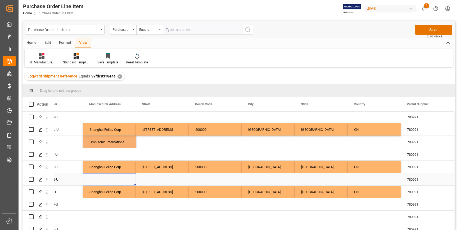
click at [98, 180] on div "Press SPACE to select this row." at bounding box center [109, 179] width 53 height 12
click at [98, 180] on input "Press SPACE to select this row." at bounding box center [109, 182] width 44 height 10
paste input "Omnisonic International Limited t/a Sontronics"
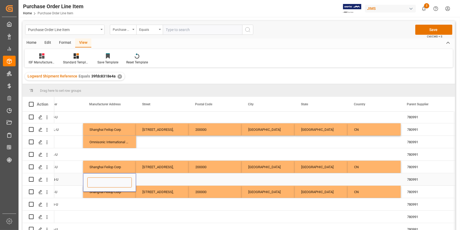
type input "Omnisonic International Limited t/a Sontronics"
click at [110, 203] on div "Press SPACE to select this row." at bounding box center [109, 204] width 53 height 12
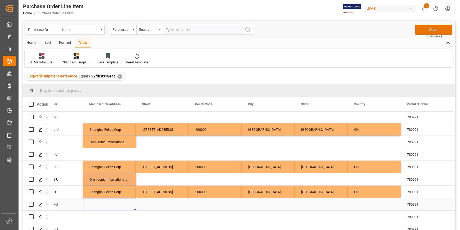
click at [110, 203] on div "Press SPACE to select this row." at bounding box center [109, 204] width 53 height 12
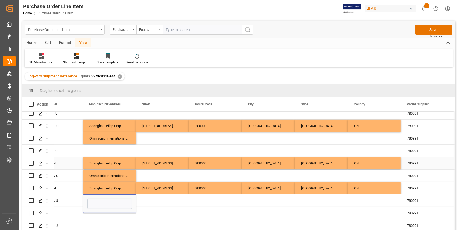
scroll to position [342, 0]
click at [108, 206] on input "Press SPACE to select this row." at bounding box center [109, 203] width 44 height 10
paste input "Omnisonic International Limited t/a Sontronics"
type input "Omnisonic International Limited t/a Sontronics"
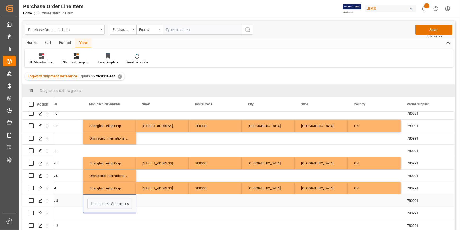
click at [226, 196] on div "Press SPACE to select this row." at bounding box center [215, 200] width 53 height 12
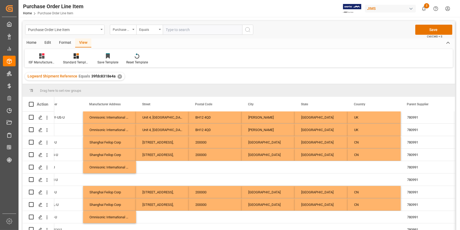
scroll to position [0, 0]
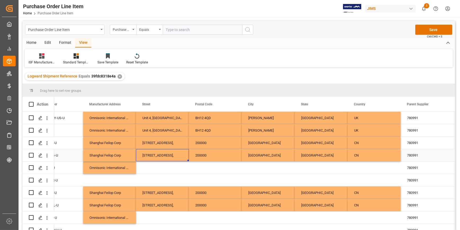
click at [151, 161] on div "[STREET_ADDRESS]," at bounding box center [162, 155] width 53 height 12
click at [149, 156] on div "[STREET_ADDRESS]," at bounding box center [162, 155] width 53 height 12
click at [149, 156] on div "[STREET_ADDRESS]," at bounding box center [162, 158] width 53 height 19
click at [149, 156] on input "[STREET_ADDRESS]," at bounding box center [162, 158] width 44 height 10
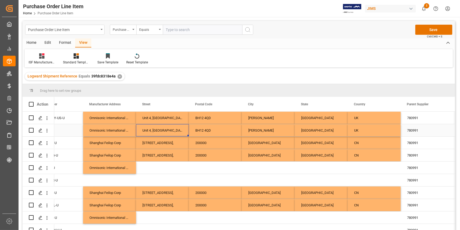
click at [146, 130] on div "Unit 4, [GEOGRAPHIC_DATA], Innovation Close" at bounding box center [162, 130] width 53 height 12
click at [161, 128] on div "Unit 4, [GEOGRAPHIC_DATA], Innovation Close" at bounding box center [162, 130] width 53 height 12
click at [162, 131] on input "Unit 4, [GEOGRAPHIC_DATA], Innovation Close" at bounding box center [162, 133] width 44 height 10
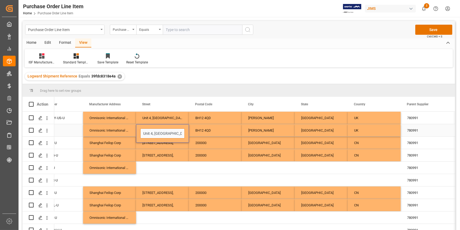
click at [162, 131] on input "Unit 4, [GEOGRAPHIC_DATA], Innovation Close" at bounding box center [162, 133] width 44 height 10
click at [150, 167] on div "Press SPACE to select this row." at bounding box center [162, 167] width 53 height 12
click at [151, 167] on div "Press SPACE to select this row." at bounding box center [162, 167] width 53 height 12
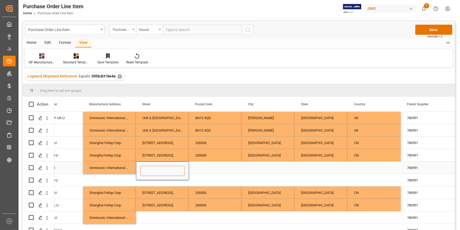
click at [151, 167] on input "Press SPACE to select this row." at bounding box center [162, 170] width 44 height 10
paste input "Unit 4, [GEOGRAPHIC_DATA], Innovation Close"
type input "Unit 4, [GEOGRAPHIC_DATA], Innovation Close"
click at [202, 129] on div "BH12 4QD" at bounding box center [215, 130] width 53 height 12
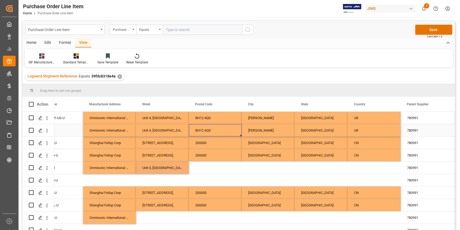
click at [203, 130] on div "BH12 4QD" at bounding box center [215, 130] width 53 height 12
click at [203, 130] on input "BH12 4QD" at bounding box center [215, 133] width 44 height 10
click at [202, 132] on input "BH12 4QD" at bounding box center [215, 133] width 44 height 10
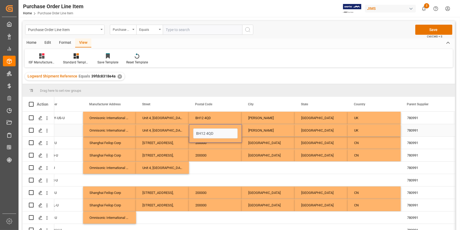
drag, startPoint x: 215, startPoint y: 135, endPoint x: 194, endPoint y: 133, distance: 21.0
click at [194, 133] on input "BH12 4QD" at bounding box center [215, 133] width 44 height 10
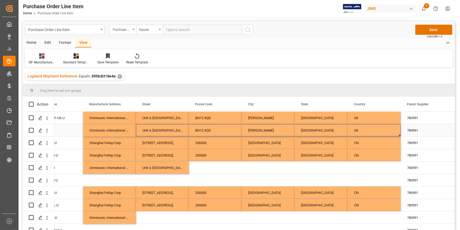
drag, startPoint x: 172, startPoint y: 132, endPoint x: 347, endPoint y: 132, distance: 175.3
click at [348, 130] on div "Omnisonic International Limited t/a Sontronics [STREET_ADDRESS][PERSON_NAME] ST…" at bounding box center [241, 130] width 635 height 12
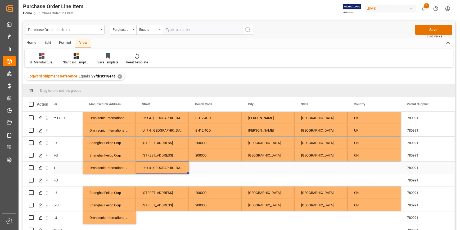
click at [170, 167] on div "Unit 4, [GEOGRAPHIC_DATA], Innovation Close" at bounding box center [162, 167] width 53 height 12
click at [171, 168] on input "Unit 4, [GEOGRAPHIC_DATA], Innovation Close" at bounding box center [162, 170] width 44 height 10
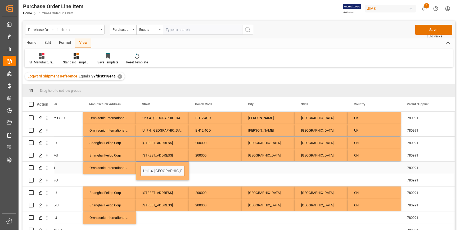
click at [171, 168] on input "Unit 4, [GEOGRAPHIC_DATA], Innovation Close" at bounding box center [162, 170] width 44 height 10
paste input "BH12 4QD [PERSON_NAME] [GEOGRAPHIC_DATA] [GEOGRAPHIC_DATA]"
type input "[STREET_ADDRESS]"
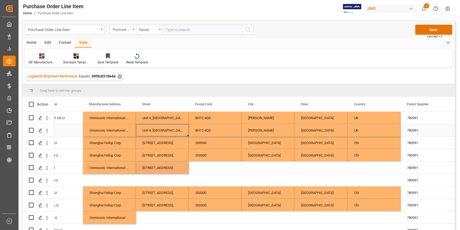
click at [156, 132] on div "Unit 4, [GEOGRAPHIC_DATA], Innovation Close" at bounding box center [162, 130] width 53 height 12
click at [156, 132] on input "Unit 4, [GEOGRAPHIC_DATA], Innovation Close" at bounding box center [162, 133] width 44 height 10
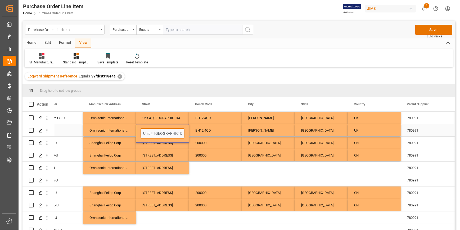
click at [156, 132] on input "Unit 4, [GEOGRAPHIC_DATA], Innovation Close" at bounding box center [162, 133] width 44 height 10
click at [185, 131] on div "Unit 4, [GEOGRAPHIC_DATA], Innovation Close" at bounding box center [162, 133] width 53 height 19
click at [222, 130] on div "BH12 4QD" at bounding box center [215, 130] width 53 height 12
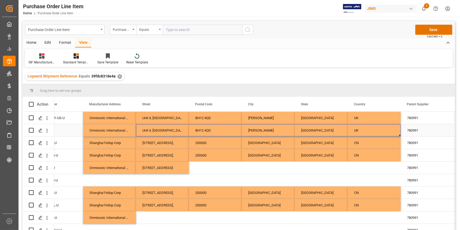
drag, startPoint x: 179, startPoint y: 130, endPoint x: 353, endPoint y: 128, distance: 174.5
click at [353, 128] on div "Omnisonic International Limited t/a Sontronics [STREET_ADDRESS][PERSON_NAME] ST…" at bounding box center [241, 130] width 635 height 12
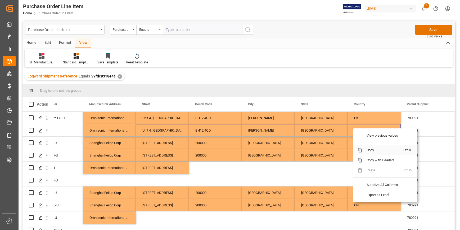
drag, startPoint x: 371, startPoint y: 153, endPoint x: 338, endPoint y: 155, distance: 33.2
click at [371, 153] on span "Copy" at bounding box center [382, 150] width 41 height 10
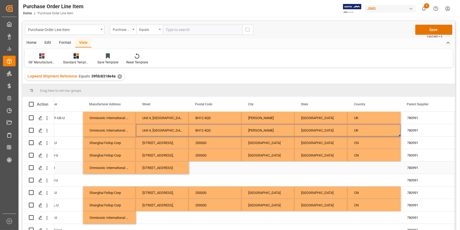
click at [154, 167] on div "[STREET_ADDRESS]" at bounding box center [162, 167] width 53 height 12
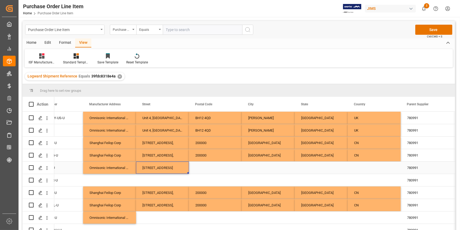
click at [156, 167] on div "[STREET_ADDRESS]" at bounding box center [162, 167] width 53 height 12
click at [156, 167] on input "[STREET_ADDRESS]" at bounding box center [162, 170] width 44 height 10
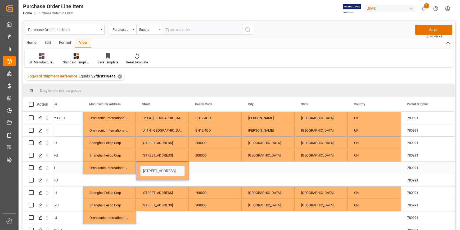
click at [156, 167] on input "[STREET_ADDRESS]" at bounding box center [162, 170] width 44 height 10
click at [194, 171] on div "Press SPACE to select this row." at bounding box center [215, 167] width 53 height 12
click at [167, 178] on div "Press SPACE to select this row." at bounding box center [162, 180] width 53 height 12
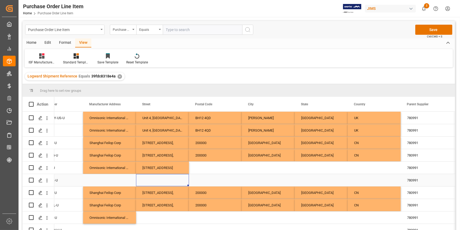
click at [168, 178] on div "Press SPACE to select this row." at bounding box center [162, 180] width 53 height 12
click at [168, 177] on div "Press SPACE to select this row." at bounding box center [162, 180] width 53 height 12
click at [199, 174] on div "Press SPACE to select this row." at bounding box center [215, 180] width 53 height 12
click at [159, 183] on div "Press SPACE to select this row." at bounding box center [162, 180] width 53 height 12
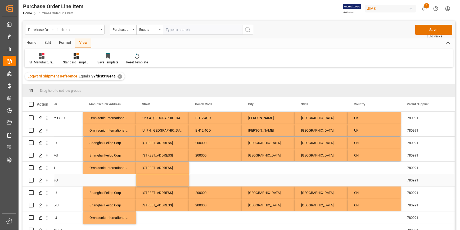
click at [159, 178] on div "Press SPACE to select this row." at bounding box center [162, 180] width 53 height 12
click at [159, 179] on div "Press SPACE to select this row." at bounding box center [162, 180] width 53 height 12
drag, startPoint x: 196, startPoint y: 177, endPoint x: 178, endPoint y: 175, distance: 17.6
click at [196, 177] on div "Press SPACE to select this row." at bounding box center [215, 180] width 53 height 12
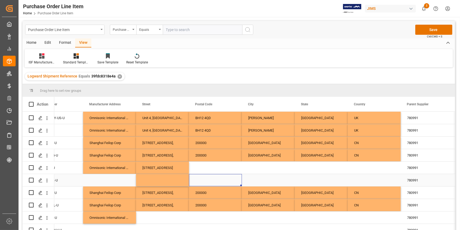
click at [163, 178] on div "Press SPACE to select this row." at bounding box center [162, 180] width 53 height 12
click at [163, 177] on div "Press SPACE to select this row." at bounding box center [162, 180] width 53 height 12
click at [205, 174] on div "Press SPACE to select this row." at bounding box center [215, 180] width 53 height 12
click at [172, 177] on div "Press SPACE to select this row." at bounding box center [162, 180] width 53 height 12
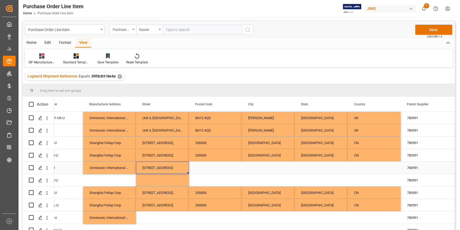
click at [146, 168] on div "[STREET_ADDRESS]" at bounding box center [162, 167] width 53 height 12
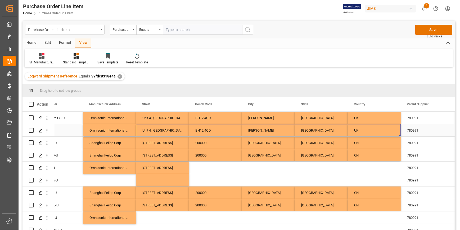
drag, startPoint x: 149, startPoint y: 130, endPoint x: 361, endPoint y: 131, distance: 212.1
click at [361, 131] on div "Omnisonic International Limited t/a Sontronics [STREET_ADDRESS][PERSON_NAME] ST…" at bounding box center [241, 130] width 635 height 12
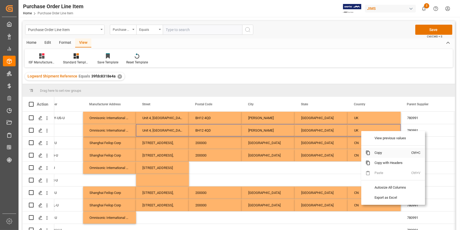
drag, startPoint x: 383, startPoint y: 154, endPoint x: 368, endPoint y: 158, distance: 15.6
click at [382, 154] on span "Copy" at bounding box center [390, 152] width 41 height 10
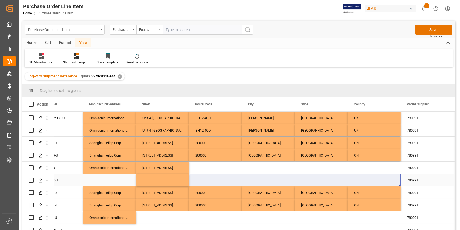
drag, startPoint x: 161, startPoint y: 183, endPoint x: 339, endPoint y: 189, distance: 178.1
click at [368, 183] on div "STVCP-PUR-U 43 780991 [DATE] 15:58:50" at bounding box center [241, 180] width 635 height 12
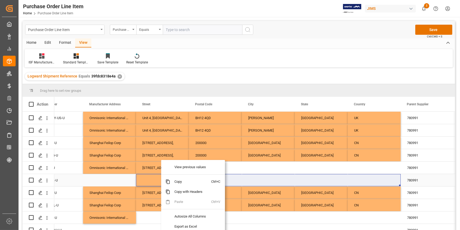
click at [140, 178] on div "Press SPACE to select this row." at bounding box center [162, 180] width 53 height 12
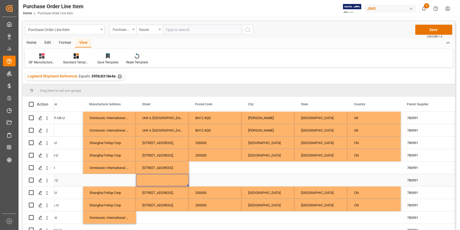
click at [145, 179] on div "Press SPACE to select this row." at bounding box center [162, 180] width 53 height 12
click at [223, 179] on div "Press SPACE to select this row." at bounding box center [215, 180] width 53 height 12
click at [160, 167] on div "[STREET_ADDRESS]" at bounding box center [162, 167] width 53 height 12
click at [149, 130] on div "Unit 4, [GEOGRAPHIC_DATA], Innovation Close" at bounding box center [162, 130] width 53 height 12
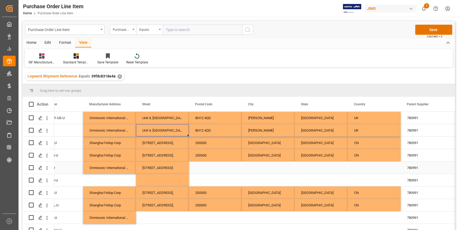
click at [174, 169] on div "[STREET_ADDRESS]" at bounding box center [162, 167] width 53 height 12
click at [202, 132] on div "BH12 4QD" at bounding box center [215, 130] width 53 height 12
click at [202, 131] on div "BH12 4QD" at bounding box center [215, 130] width 53 height 12
click at [202, 131] on input "BH12 4QD" at bounding box center [215, 133] width 44 height 10
click at [207, 170] on div "Press SPACE to select this row." at bounding box center [215, 167] width 53 height 12
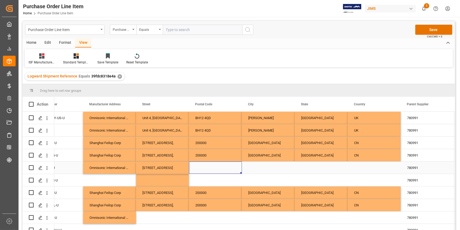
click at [205, 169] on div "Press SPACE to select this row." at bounding box center [215, 167] width 53 height 12
click at [205, 169] on input "Press SPACE to select this row." at bounding box center [215, 170] width 44 height 10
type input "BH12 4QD"
click at [257, 130] on div "[PERSON_NAME]" at bounding box center [268, 130] width 53 height 12
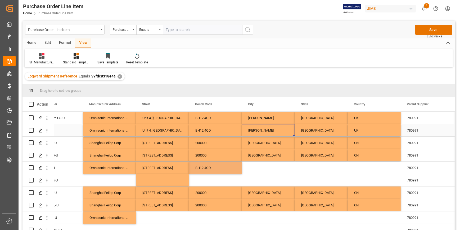
click at [258, 131] on div "[PERSON_NAME]" at bounding box center [268, 130] width 53 height 12
click at [258, 130] on div "[PERSON_NAME]" at bounding box center [268, 130] width 53 height 12
click at [255, 132] on input "[PERSON_NAME]" at bounding box center [268, 133] width 44 height 10
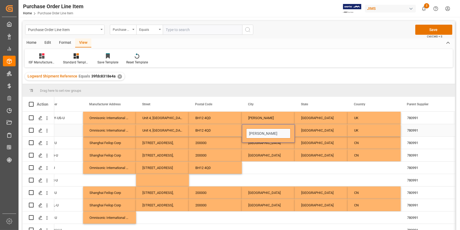
click at [255, 132] on input "[PERSON_NAME]" at bounding box center [268, 133] width 44 height 10
click at [253, 167] on div "Press SPACE to select this row." at bounding box center [268, 167] width 53 height 12
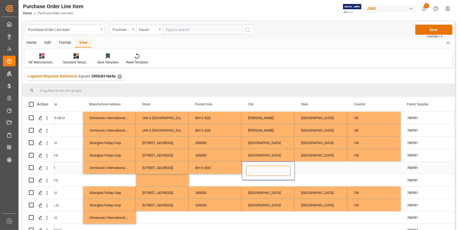
click at [253, 167] on input "Press SPACE to select this row." at bounding box center [268, 170] width 44 height 10
paste input "[PERSON_NAME]"
type input "[PERSON_NAME]"
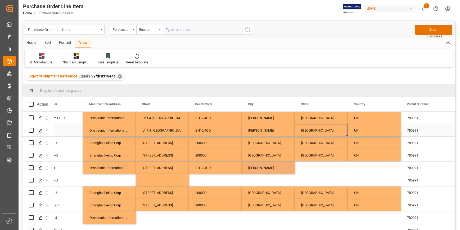
click at [307, 127] on div "[GEOGRAPHIC_DATA]" at bounding box center [321, 130] width 53 height 12
click at [308, 131] on div "[GEOGRAPHIC_DATA]" at bounding box center [321, 130] width 53 height 12
click at [308, 131] on input "[GEOGRAPHIC_DATA]" at bounding box center [321, 133] width 44 height 10
click at [309, 164] on div "Press SPACE to select this row." at bounding box center [321, 167] width 53 height 12
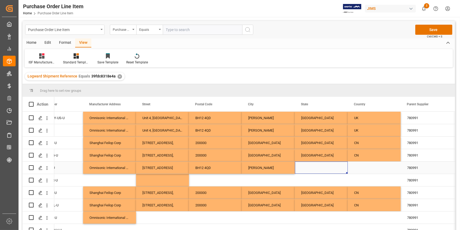
click at [310, 168] on div "Press SPACE to select this row." at bounding box center [321, 167] width 53 height 12
click at [310, 168] on input "Press SPACE to select this row." at bounding box center [321, 170] width 44 height 10
paste input "[GEOGRAPHIC_DATA]"
type input "[GEOGRAPHIC_DATA]"
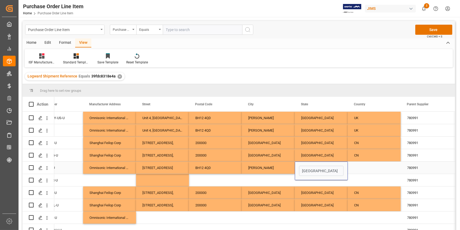
click at [357, 169] on div "Press SPACE to select this row." at bounding box center [374, 167] width 53 height 12
click at [356, 128] on div "UK" at bounding box center [374, 130] width 53 height 12
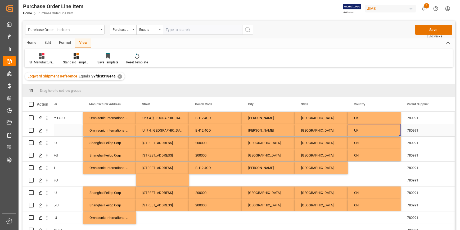
drag, startPoint x: 356, startPoint y: 128, endPoint x: 358, endPoint y: 145, distance: 17.5
click at [357, 129] on div "UK" at bounding box center [374, 130] width 53 height 12
click at [358, 131] on input "UK" at bounding box center [374, 133] width 44 height 10
drag, startPoint x: 358, startPoint y: 131, endPoint x: 356, endPoint y: 138, distance: 7.1
click at [358, 131] on input "UK" at bounding box center [374, 133] width 44 height 10
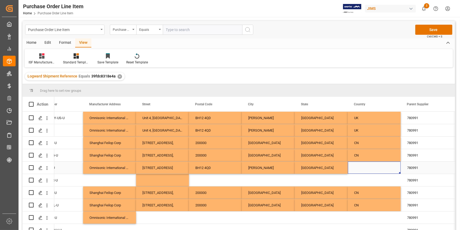
click at [357, 170] on div "Press SPACE to select this row." at bounding box center [374, 167] width 53 height 12
type input "UK"
click at [118, 169] on div "Omnisonic International Limited t/a Sontronics" at bounding box center [109, 167] width 53 height 12
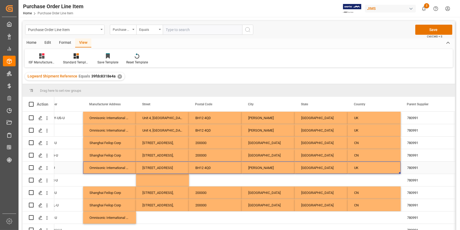
drag, startPoint x: 116, startPoint y: 168, endPoint x: 377, endPoint y: 168, distance: 260.3
click at [377, 168] on div "Omnisonic International Limited t/a Sontronics [STREET_ADDRESS][PERSON_NAME] [P…" at bounding box center [241, 167] width 635 height 12
drag, startPoint x: 400, startPoint y: 172, endPoint x: 387, endPoint y: 184, distance: 18.0
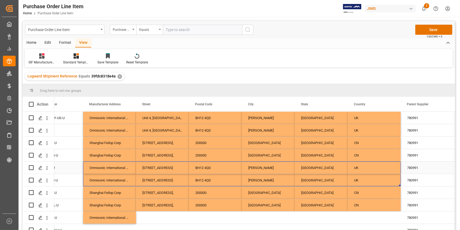
scroll to position [0, 130]
drag, startPoint x: 116, startPoint y: 178, endPoint x: 352, endPoint y: 180, distance: 235.7
click at [352, 180] on div "Omnisonic International Limited t/a Sontronics [STREET_ADDRESS] [PERSON_NAME][G…" at bounding box center [241, 180] width 635 height 12
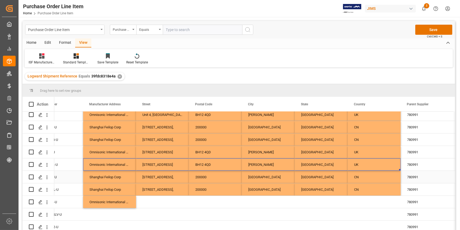
scroll to position [48, 0]
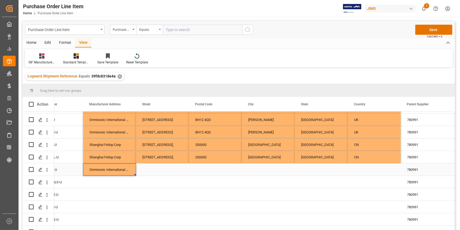
click at [98, 168] on div "Omnisonic International Limited t/a Sontronics" at bounding box center [109, 169] width 53 height 12
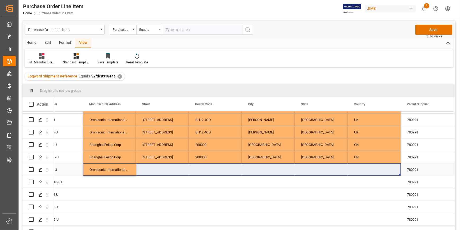
drag, startPoint x: 119, startPoint y: 168, endPoint x: 316, endPoint y: 180, distance: 197.3
click at [361, 171] on div "Omnisonic International Limited t/a Sontronics STC2P-SLV-U 9 780991 [DATE] 15:5…" at bounding box center [241, 169] width 635 height 12
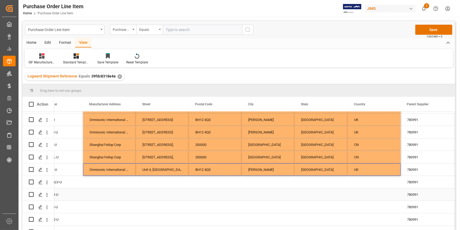
click at [175, 193] on div "Press SPACE to select this row." at bounding box center [162, 194] width 53 height 12
drag, startPoint x: 112, startPoint y: 168, endPoint x: 387, endPoint y: 180, distance: 274.6
click at [368, 171] on div "Omnisonic International Limited t/a Sontronics [STREET_ADDRESS] [PERSON_NAME][G…" at bounding box center [241, 169] width 635 height 12
drag, startPoint x: 400, startPoint y: 174, endPoint x: 310, endPoint y: 199, distance: 93.3
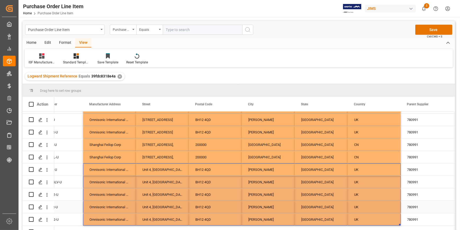
scroll to position [96, 0]
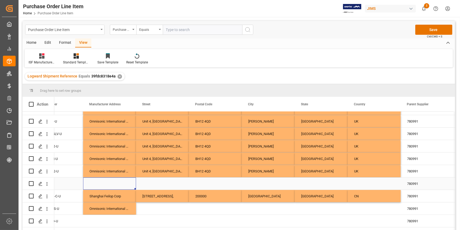
click at [109, 180] on div "Press SPACE to select this row." at bounding box center [109, 183] width 53 height 12
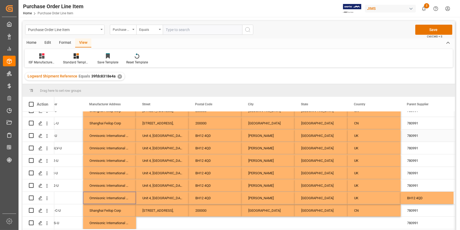
scroll to position [48, 0]
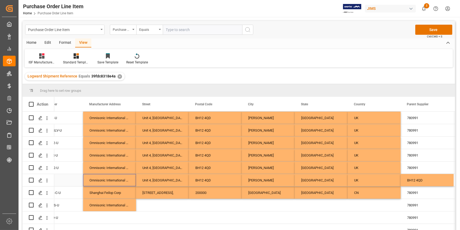
scroll to position [144, 0]
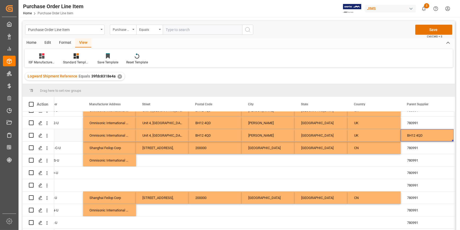
click at [408, 137] on div "BH12 4QD" at bounding box center [427, 135] width 53 height 12
click at [408, 135] on div "BH12 4QD" at bounding box center [427, 135] width 53 height 12
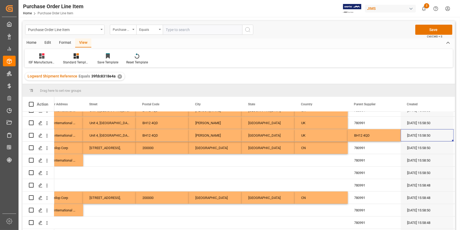
scroll to position [0, 236]
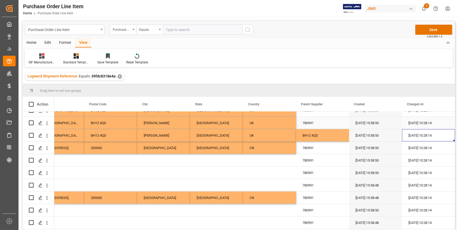
click at [305, 125] on div "780991" at bounding box center [322, 123] width 53 height 12
drag, startPoint x: 347, startPoint y: 127, endPoint x: 346, endPoint y: 132, distance: 5.0
click at [313, 158] on div "780991" at bounding box center [322, 160] width 53 height 12
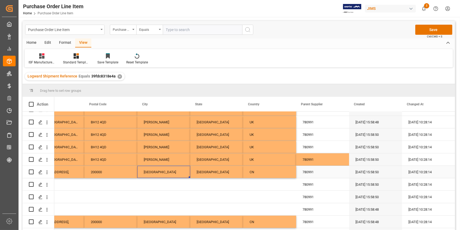
click at [144, 176] on div "[GEOGRAPHIC_DATA]" at bounding box center [163, 171] width 53 height 12
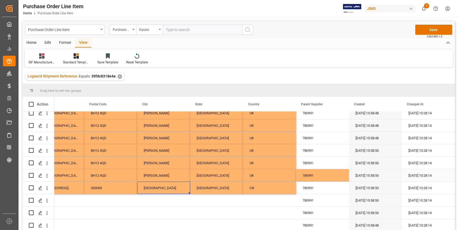
scroll to position [96, 0]
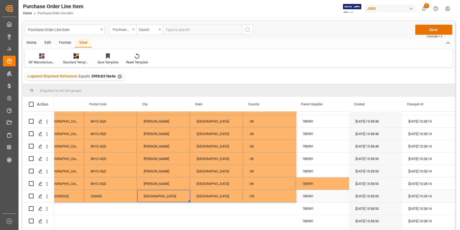
drag, startPoint x: 317, startPoint y: 200, endPoint x: 312, endPoint y: 197, distance: 5.7
click at [317, 199] on div "780991" at bounding box center [322, 196] width 53 height 12
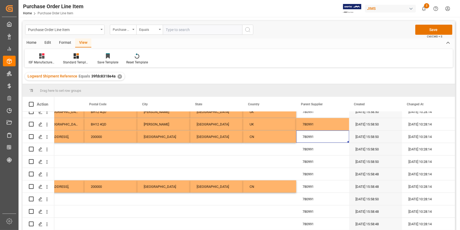
scroll to position [168, 0]
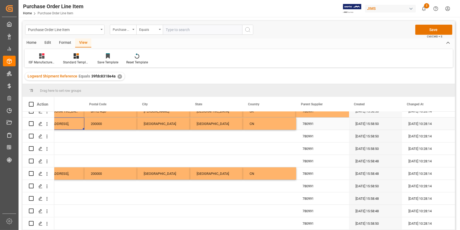
click at [68, 126] on div "[STREET_ADDRESS]," at bounding box center [58, 123] width 53 height 12
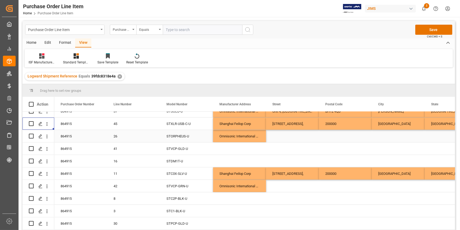
scroll to position [0, 0]
click at [429, 31] on button "Save" at bounding box center [433, 30] width 37 height 10
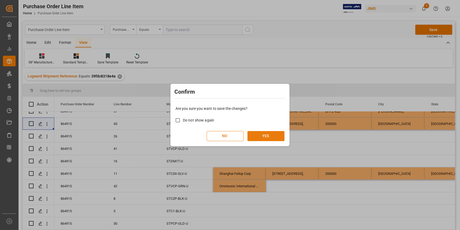
click at [261, 137] on button "YES" at bounding box center [266, 136] width 37 height 10
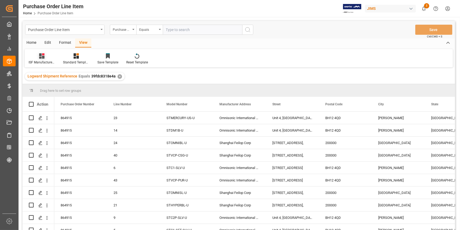
click at [38, 58] on div at bounding box center [42, 56] width 26 height 6
drag, startPoint x: 50, startPoint y: 85, endPoint x: 294, endPoint y: 133, distance: 248.5
click at [50, 85] on div "ISF Manufacturer Info." at bounding box center [56, 86] width 46 height 6
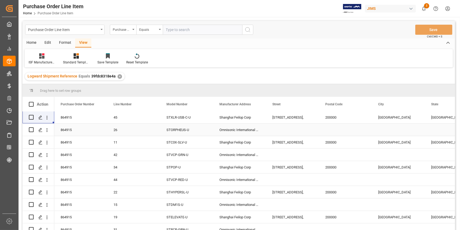
scroll to position [144, 0]
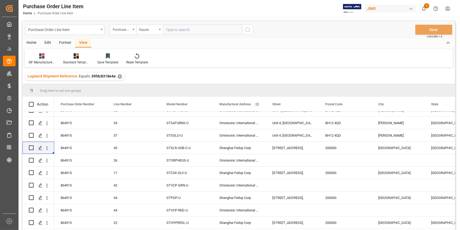
click at [258, 106] on span at bounding box center [257, 104] width 5 height 5
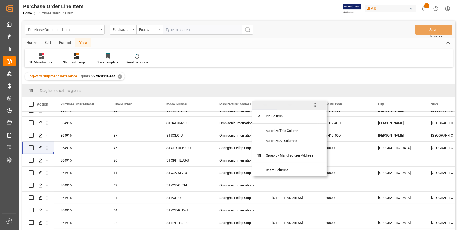
click at [291, 106] on span "filter" at bounding box center [289, 104] width 5 height 5
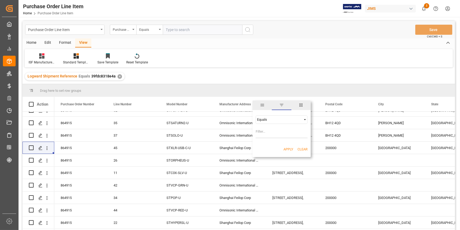
click at [270, 128] on input "Filter Value" at bounding box center [282, 132] width 52 height 11
type input "Omnisonic International Limited t/a Sontronics Unit 4, The Concept Centre, Inno…"
click at [265, 122] on div "Equals" at bounding box center [282, 119] width 52 height 8
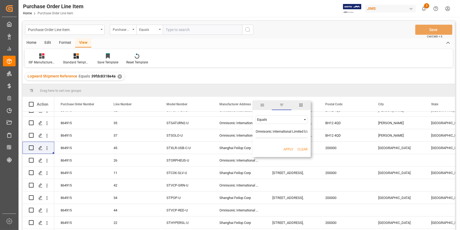
click at [263, 104] on span "general" at bounding box center [262, 104] width 5 height 5
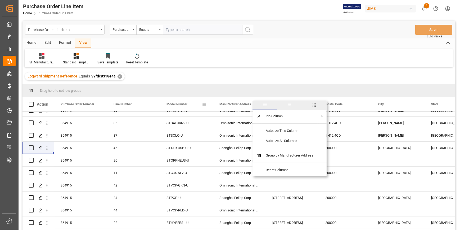
click at [196, 106] on div "Model Number" at bounding box center [184, 104] width 35 height 15
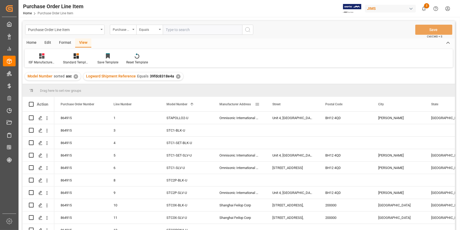
click at [246, 105] on span "Manufacturer Address" at bounding box center [236, 104] width 32 height 4
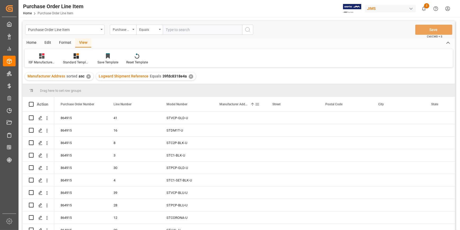
click at [256, 105] on span at bounding box center [257, 104] width 5 height 5
click at [228, 118] on div "Press SPACE to select this row." at bounding box center [239, 117] width 53 height 12
click at [220, 121] on div "Press SPACE to select this row." at bounding box center [239, 117] width 53 height 12
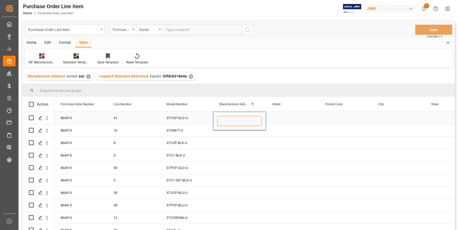
click at [220, 120] on input "Press SPACE to select this row." at bounding box center [239, 121] width 44 height 10
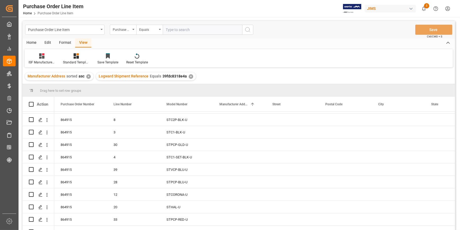
scroll to position [96, 0]
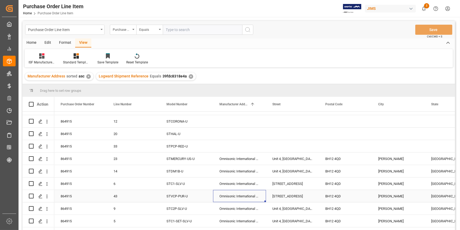
click at [234, 198] on div "Omnisonic International Limited t/a Sontronics" at bounding box center [239, 196] width 53 height 12
click at [234, 197] on div "Omnisonic International Limited t/a Sontronics" at bounding box center [239, 196] width 53 height 12
click at [235, 196] on input "Omnisonic International Limited t/a Sontronics" at bounding box center [239, 199] width 44 height 10
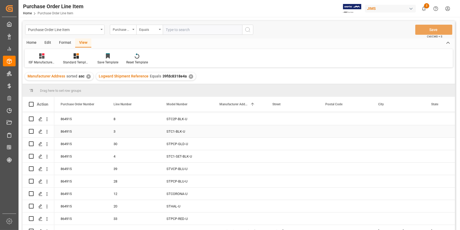
scroll to position [0, 0]
click at [227, 122] on div "Press SPACE to select this row." at bounding box center [239, 117] width 53 height 12
click at [227, 121] on div "Press SPACE to select this row." at bounding box center [239, 117] width 53 height 12
click at [227, 120] on div "Press SPACE to select this row." at bounding box center [239, 117] width 53 height 12
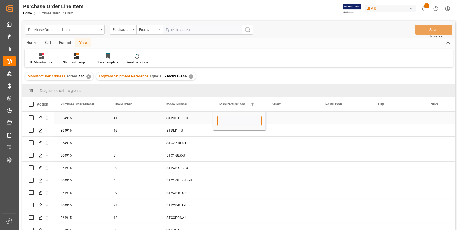
click at [227, 120] on input "Press SPACE to select this row." at bounding box center [239, 121] width 44 height 10
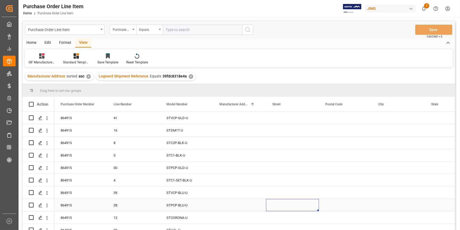
click at [266, 202] on div "Press SPACE to select this row." at bounding box center [292, 205] width 53 height 12
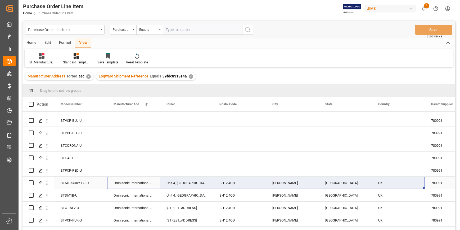
drag, startPoint x: 246, startPoint y: 183, endPoint x: 404, endPoint y: 187, distance: 158.6
click at [404, 187] on div "864915 23 STMERCURY-US-U Omnisonic International Limited t/a Sontronics Unit 4,…" at bounding box center [265, 182] width 635 height 12
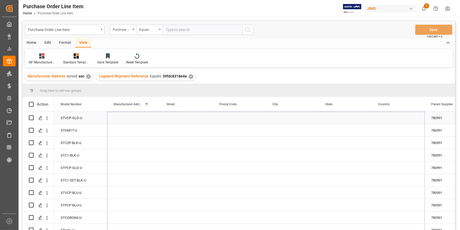
drag, startPoint x: 424, startPoint y: 186, endPoint x: 424, endPoint y: 116, distance: 70.7
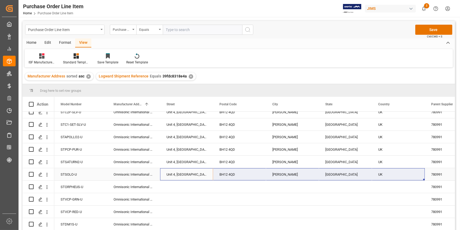
drag, startPoint x: 175, startPoint y: 175, endPoint x: 413, endPoint y: 177, distance: 238.1
click at [413, 177] on div "864915 37 STSOLO-U Omnisonic International Limited t/a Sontronics Unit 4, The C…" at bounding box center [265, 174] width 635 height 12
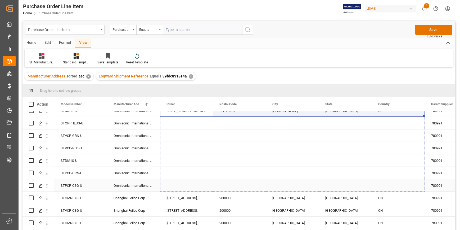
drag, startPoint x: 424, startPoint y: 179, endPoint x: 407, endPoint y: 191, distance: 20.3
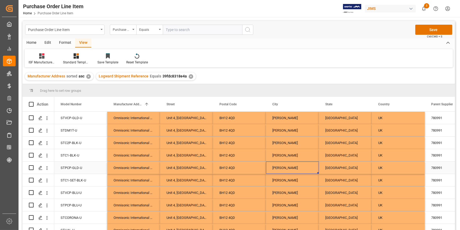
click at [290, 169] on div "[PERSON_NAME]" at bounding box center [292, 167] width 53 height 12
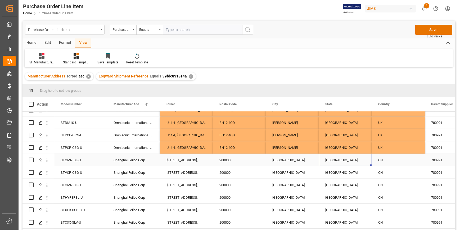
click at [339, 162] on div "[GEOGRAPHIC_DATA]" at bounding box center [345, 160] width 53 height 12
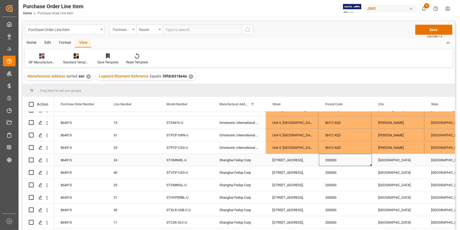
click at [334, 162] on div "200000" at bounding box center [345, 160] width 53 height 12
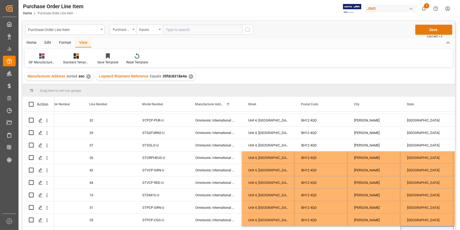
click at [436, 33] on button "Save" at bounding box center [433, 30] width 37 height 10
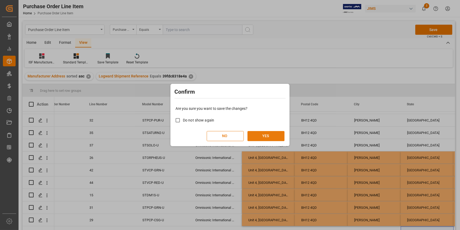
click at [263, 137] on button "YES" at bounding box center [266, 136] width 37 height 10
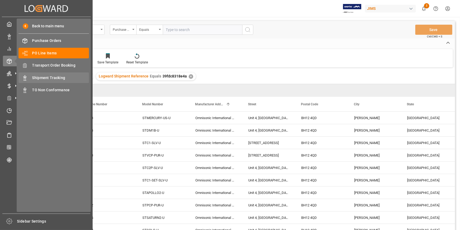
click at [53, 67] on span "Transport Order Booking" at bounding box center [60, 65] width 57 height 6
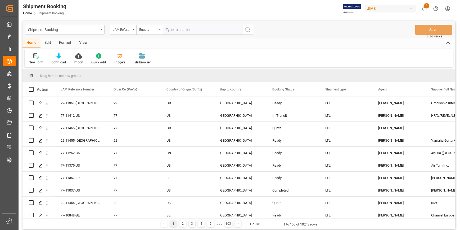
click at [169, 32] on input "text" at bounding box center [202, 30] width 79 height 10
click at [41, 101] on polygon "Press SPACE to select this row." at bounding box center [40, 102] width 3 height 3
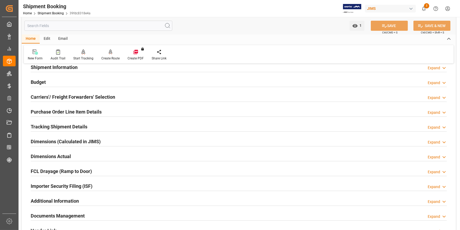
scroll to position [46, 0]
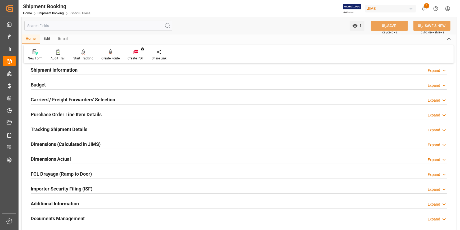
click at [77, 190] on h2 "Importer Security Filing (ISF)" at bounding box center [62, 188] width 62 height 7
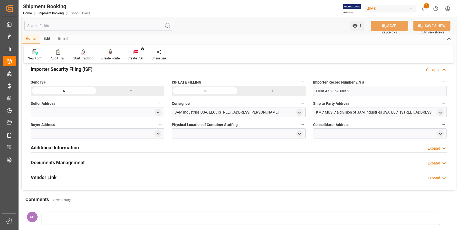
scroll to position [166, 0]
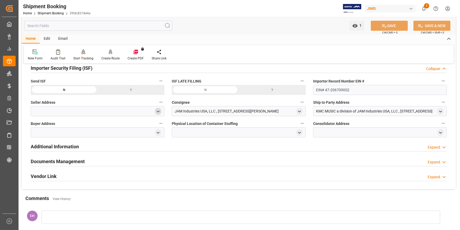
click at [157, 113] on icon "open menu" at bounding box center [158, 111] width 5 height 5
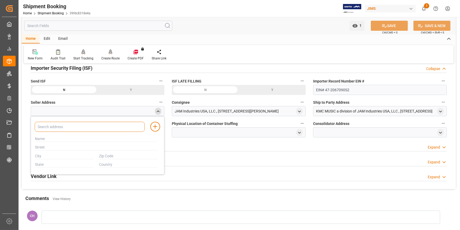
click at [47, 129] on input at bounding box center [90, 127] width 110 height 10
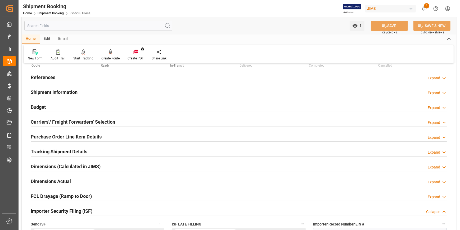
scroll to position [0, 0]
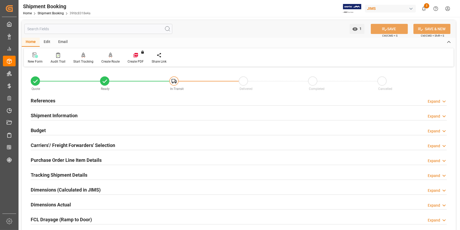
click at [36, 104] on h2 "References" at bounding box center [43, 100] width 25 height 7
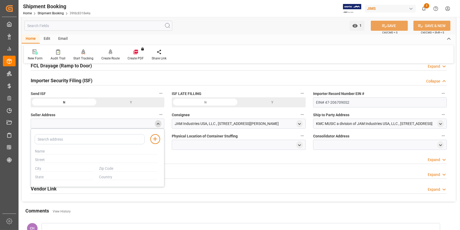
scroll to position [289, 0]
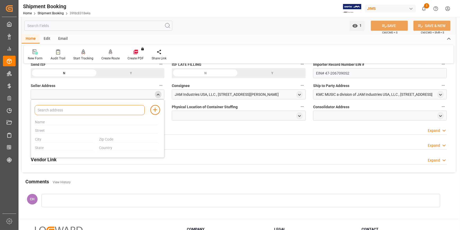
click at [46, 110] on input at bounding box center [90, 110] width 110 height 10
paste input "T/A SONTRONICS UNIT 4F ST FRANCIS WAY SHEFFORD SG17 5DZ"
type input "T/A SONTRONICS UNIT 4F ST FRANCIS WAY SHEFFORD SG17 5DZ"
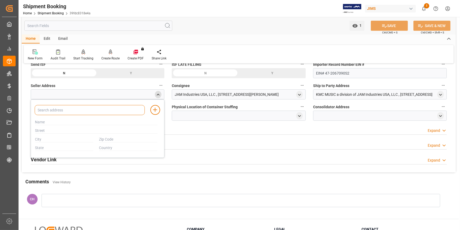
click at [51, 111] on input at bounding box center [90, 110] width 110 height 10
paste input "OMNISONIC INTERNATIONAL LIMITED"
type input "OMNISONIC INTERNATIONAL LIMITED"
click at [46, 123] on input "text" at bounding box center [96, 122] width 122 height 6
paste input "OMNISONIC INTERNATIONAL LIMITED"
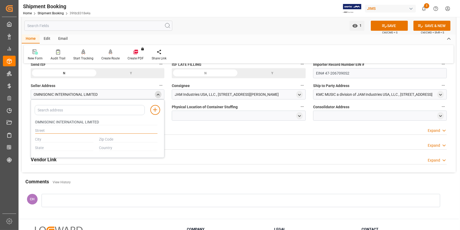
click at [71, 132] on input "text" at bounding box center [96, 131] width 122 height 6
click at [111, 122] on input "OMNISONIC INTERNATIONAL LIMITED" at bounding box center [96, 122] width 122 height 6
paste input "T/A SONTRONICS"
type input "OMNISONIC INTERNATIONAL LIMITED T/A SONTRONICS"
click at [83, 128] on input "text" at bounding box center [96, 131] width 122 height 6
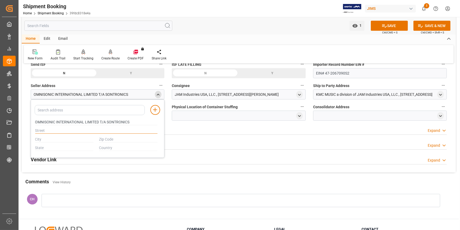
click at [56, 130] on input "text" at bounding box center [96, 131] width 122 height 6
paste input "UNIT 4F ST FRANCIS WAY"
type input "UNIT 4F ST FRANCIS WAY"
click at [59, 138] on input "text" at bounding box center [64, 139] width 59 height 6
click at [56, 139] on input "text" at bounding box center [64, 139] width 59 height 6
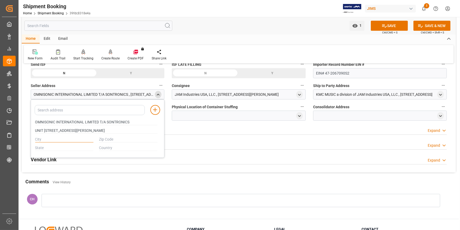
paste input "SHEFFORD SG17 5DZ"
drag, startPoint x: 76, startPoint y: 140, endPoint x: 55, endPoint y: 138, distance: 21.0
click at [55, 138] on input "SHEFFORD SG17 5DZ" at bounding box center [64, 139] width 59 height 6
type input "SHEFFORD"
click at [111, 138] on input "text" at bounding box center [128, 139] width 59 height 6
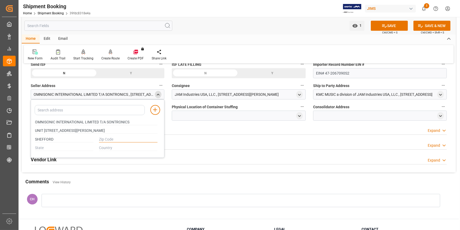
paste input "SG17 5DZ"
type input "SG17 5DZ"
drag, startPoint x: 52, startPoint y: 137, endPoint x: 36, endPoint y: 137, distance: 16.4
click at [36, 137] on input "SHEFFORD" at bounding box center [64, 139] width 59 height 6
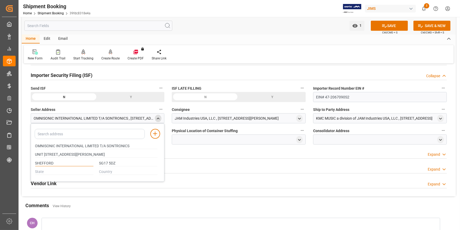
scroll to position [265, 0]
click at [104, 160] on input "SG17 5DZ" at bounding box center [128, 163] width 59 height 6
click at [64, 172] on input "text" at bounding box center [64, 172] width 59 height 6
paste input "Bedfordshire"
type input "Bedfordshire"
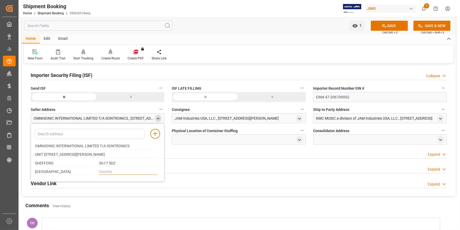
click at [114, 172] on input "text" at bounding box center [128, 172] width 59 height 6
type input "u"
type input "UK"
click at [191, 155] on div "Additional Information Expand" at bounding box center [239, 153] width 416 height 10
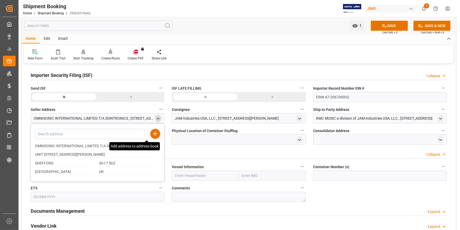
click at [157, 135] on icon at bounding box center [155, 133] width 6 height 6
click at [157, 117] on icon "close menu" at bounding box center [158, 118] width 5 height 5
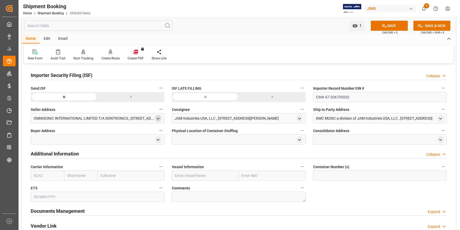
click at [195, 116] on div "JAM Industries USA, LLC , 310 WEST NEWBERRY Road , Bloomfiled , CT , US - 06002" at bounding box center [227, 118] width 104 height 6
click at [299, 116] on icon "open menu" at bounding box center [299, 118] width 5 height 5
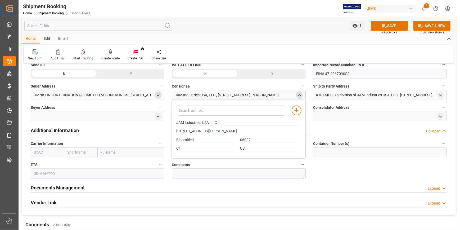
scroll to position [289, 0]
click at [230, 130] on input "310 WEST NEWBERRY Road" at bounding box center [237, 131] width 122 height 6
click at [236, 122] on input "JAM Industries USA, LLC" at bounding box center [237, 122] width 122 height 6
click at [248, 111] on input at bounding box center [231, 110] width 110 height 10
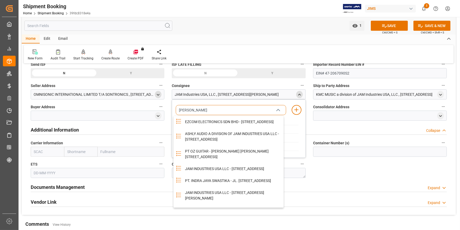
type input "JAM"
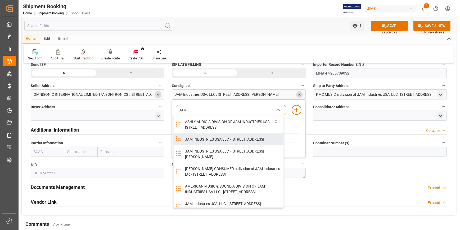
drag, startPoint x: 229, startPoint y: 144, endPoint x: 142, endPoint y: 156, distance: 87.1
click at [228, 144] on div "JAM INDUSTRIES USA LLC - 154 WOODLAWN RD, BERLIN, CT, US, 06037" at bounding box center [232, 139] width 101 height 12
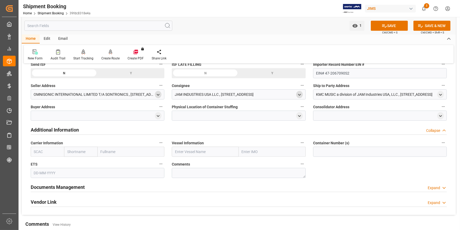
click at [40, 119] on div at bounding box center [98, 115] width 134 height 10
click at [40, 114] on div at bounding box center [98, 115] width 134 height 10
click at [156, 114] on icon "open menu" at bounding box center [158, 116] width 5 height 5
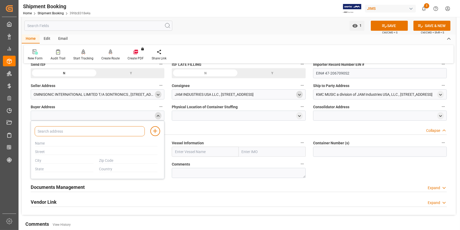
click at [75, 130] on input at bounding box center [90, 131] width 110 height 10
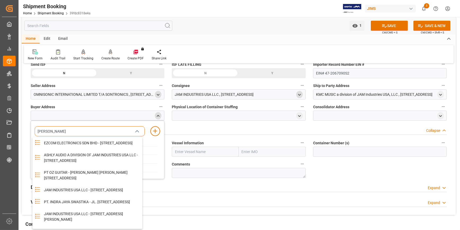
type input "JAM"
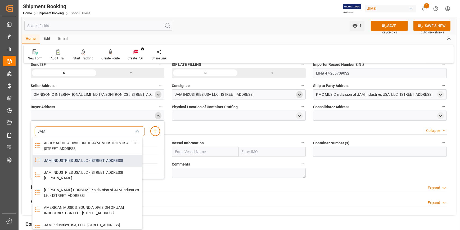
click at [72, 166] on div "JAM INDUSTRIES USA LLC - 154 WOODLAWN RD, BERLIN, CT, US, 06037" at bounding box center [91, 160] width 101 height 12
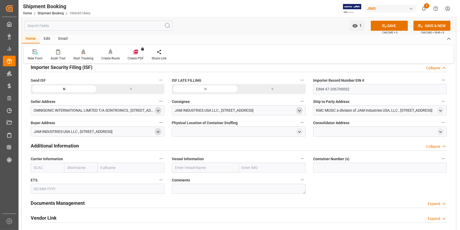
scroll to position [265, 0]
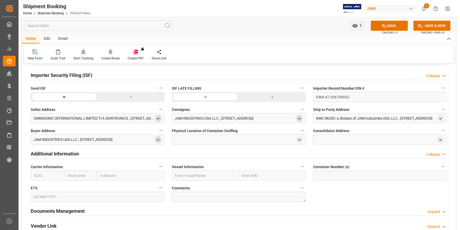
click at [237, 142] on div at bounding box center [239, 139] width 134 height 10
click at [300, 138] on icon "open menu" at bounding box center [299, 139] width 5 height 5
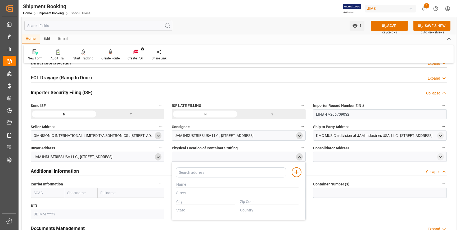
scroll to position [241, 0]
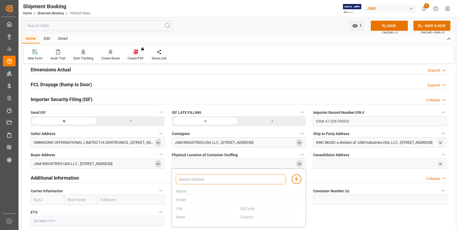
drag, startPoint x: 189, startPoint y: 181, endPoint x: 188, endPoint y: 178, distance: 2.7
click at [188, 181] on input at bounding box center [231, 179] width 110 height 10
paste input "PPL (PP LOGISTICS) LTD"
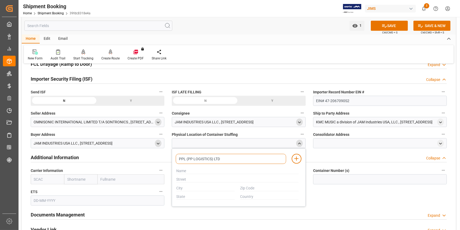
scroll to position [265, 0]
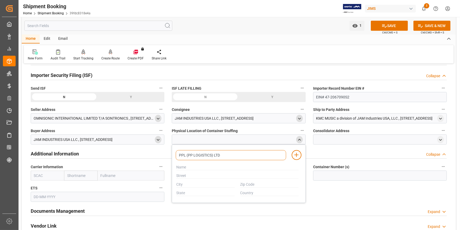
type input "PPL (PP LOGISTICS) LTD"
click at [185, 154] on input at bounding box center [231, 155] width 110 height 10
paste input "PPL (PP LOGISTICS) LTD"
type input "PPL (PP LOGISTICS) LTD"
click at [328, 138] on div at bounding box center [380, 139] width 134 height 10
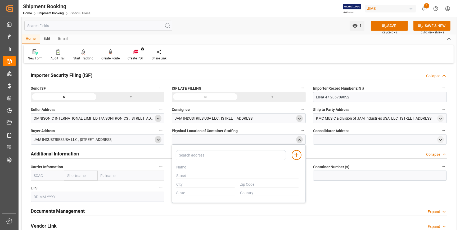
click at [185, 167] on input "text" at bounding box center [237, 167] width 122 height 6
paste input "PPL (PP LOGISTICS) LTD"
type input "PPL (PP LOGISTICS) LTD"
click at [211, 174] on input "text" at bounding box center [237, 176] width 122 height 6
click at [193, 175] on input "text" at bounding box center [237, 176] width 122 height 6
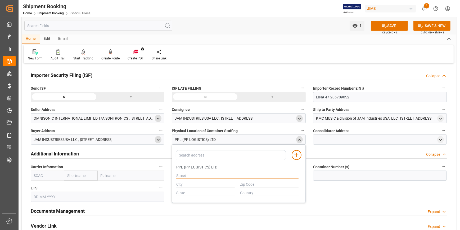
paste input "UNIT 1 OLIVER CLOSE WEST THURROCK ESSEX"
type input "UNIT 1 OLIVER CLOSE WEST THURROCK ESSEX"
click at [185, 183] on input "text" at bounding box center [205, 184] width 59 height 6
click at [182, 185] on input "text" at bounding box center [205, 184] width 59 height 6
click at [249, 182] on input "text" at bounding box center [269, 184] width 59 height 6
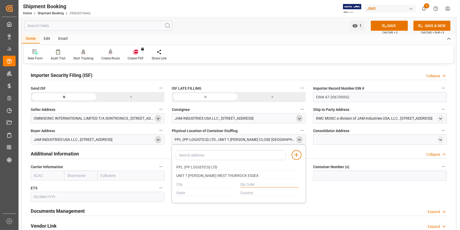
paste input "RM20 3EE"
type input "RM20 3EE"
drag, startPoint x: 217, startPoint y: 166, endPoint x: 173, endPoint y: 167, distance: 43.7
click at [173, 167] on div "Add address to address book PPL (PP LOGISTICS) LTD UNIT 1 OLIVER CLOSE WEST THU…" at bounding box center [239, 173] width 134 height 58
click at [199, 193] on input "text" at bounding box center [205, 193] width 59 height 6
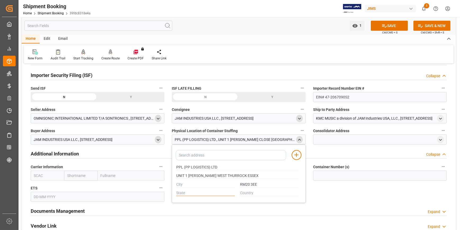
paste input "ESSEX"
type input "ESSEX"
click at [232, 176] on input "UNIT 1 OLIVER CLOSE WEST THURROCK ESSEX" at bounding box center [237, 176] width 122 height 6
click at [178, 186] on input "text" at bounding box center [205, 184] width 59 height 6
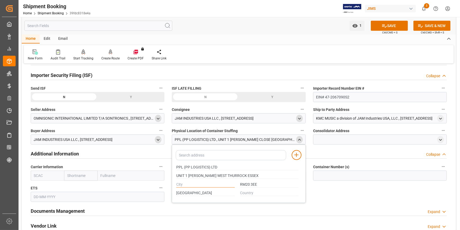
paste input "THURROCK"
type input "THURROCK"
click at [256, 192] on input "text" at bounding box center [269, 193] width 59 height 6
type input "UK"
click at [296, 155] on line at bounding box center [297, 155] width 4 height 0
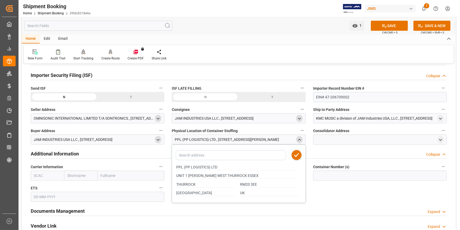
click at [298, 140] on icon "close menu" at bounding box center [299, 139] width 5 height 5
click at [216, 140] on div "PPL (PP LOGISTICS) LTD , UNIT 1 OLIVER CLOSE WEST THURROCK ESSEX , THURROCK , E…" at bounding box center [227, 140] width 104 height 6
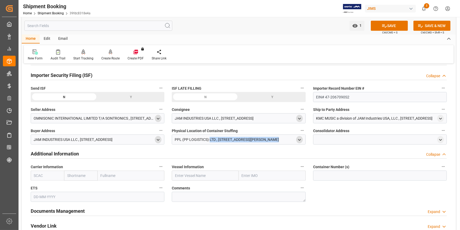
click at [216, 140] on div "PPL (PP LOGISTICS) LTD , UNIT 1 OLIVER CLOSE WEST THURROCK ESSEX , THURROCK , E…" at bounding box center [227, 140] width 104 height 6
click at [301, 140] on icon "open menu" at bounding box center [299, 139] width 5 height 5
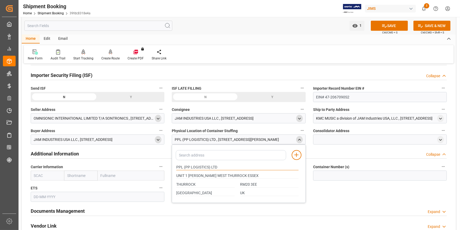
drag, startPoint x: 222, startPoint y: 167, endPoint x: 176, endPoint y: 169, distance: 45.3
click at [176, 169] on div "PPL (PP LOGISTICS) LTD" at bounding box center [237, 167] width 128 height 9
click at [334, 141] on div at bounding box center [380, 139] width 134 height 10
click at [442, 140] on icon "open menu" at bounding box center [440, 139] width 5 height 5
click at [323, 171] on div at bounding box center [379, 175] width 128 height 9
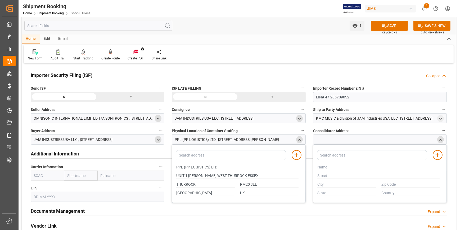
click at [323, 167] on input "text" at bounding box center [378, 167] width 122 height 6
paste input "PPL (PP LOGISTICS) LTD"
type input "PPL (PP LOGISTICS) LTD"
click at [328, 174] on input "text" at bounding box center [378, 176] width 122 height 6
click at [218, 173] on input "UNIT 1 OLIVER CLOSE WEST THURROCK ESSEX" at bounding box center [237, 176] width 122 height 6
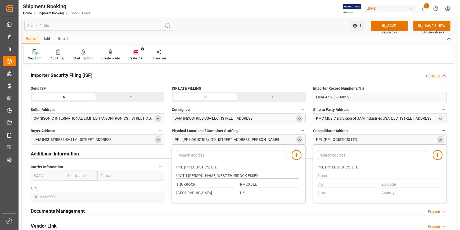
drag, startPoint x: 255, startPoint y: 175, endPoint x: 168, endPoint y: 179, distance: 86.7
click at [168, 179] on div "Quote Ready In-Transit Delivered Completed Cancelled References Collapse JAM Re…" at bounding box center [239, 20] width 434 height 435
click at [323, 178] on div at bounding box center [379, 175] width 128 height 9
click at [322, 177] on input "text" at bounding box center [378, 176] width 122 height 6
paste input "UNIT 1 OLIVER CLOSE WEST THURROCK ESSEX"
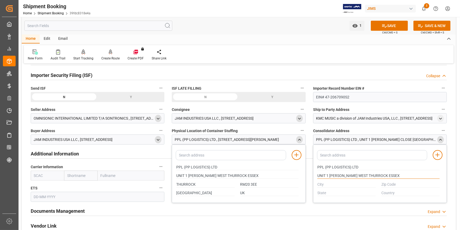
type input "UNIT 1 OLIVER CLOSE WEST THURROCK ESSEX"
click at [319, 185] on input "text" at bounding box center [346, 184] width 59 height 6
drag, startPoint x: 199, startPoint y: 185, endPoint x: 167, endPoint y: 185, distance: 31.8
click at [167, 185] on div "Quote Ready In-Transit Delivered Completed Cancelled References Collapse JAM Re…" at bounding box center [239, 20] width 434 height 435
click at [325, 185] on input "text" at bounding box center [346, 184] width 59 height 6
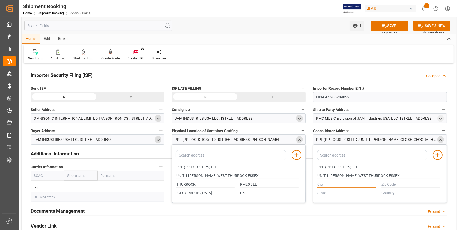
paste input "THURROCK"
type input "THURROCK"
click at [325, 192] on input "text" at bounding box center [346, 193] width 59 height 6
click at [182, 193] on input "ESSEX" at bounding box center [205, 193] width 59 height 6
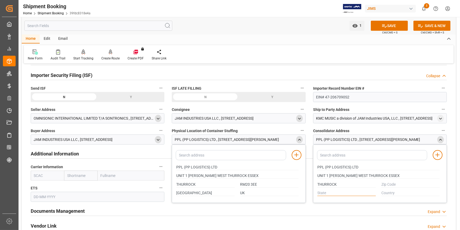
click at [319, 191] on input "text" at bounding box center [346, 193] width 59 height 6
click at [320, 191] on input "text" at bounding box center [346, 193] width 59 height 6
paste input "ESSEX"
type input "ESSEX"
click at [250, 184] on input "RM20 3EE" at bounding box center [269, 184] width 59 height 6
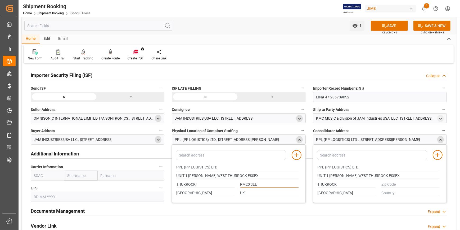
click at [250, 184] on input "RM20 3EE" at bounding box center [269, 184] width 59 height 6
click at [387, 185] on input "text" at bounding box center [411, 184] width 59 height 6
paste input "RM20 3EE"
type input "RM20 3EE"
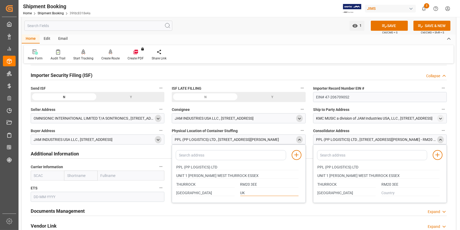
click at [243, 191] on input "UK" at bounding box center [269, 193] width 59 height 6
click at [384, 194] on input "text" at bounding box center [411, 193] width 59 height 6
paste input "UK"
type input "UK"
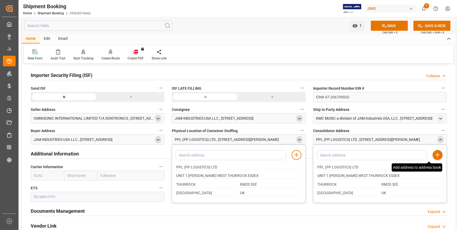
click at [438, 156] on line at bounding box center [438, 155] width 0 height 4
click at [440, 137] on icon "close menu" at bounding box center [440, 139] width 5 height 5
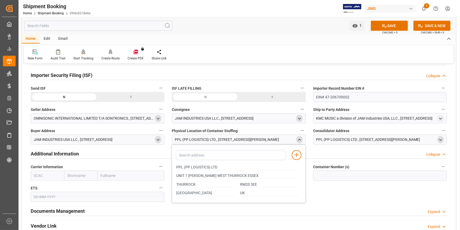
click at [299, 140] on icon "close menu" at bounding box center [299, 139] width 5 height 5
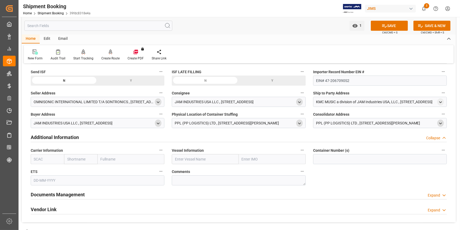
scroll to position [289, 0]
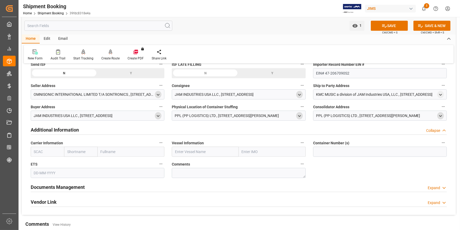
click at [60, 171] on input "text" at bounding box center [98, 173] width 134 height 10
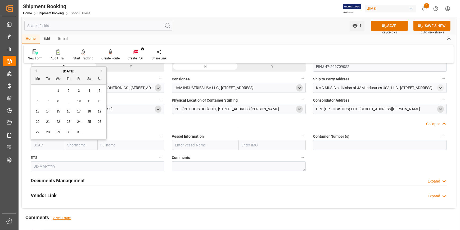
scroll to position [313, 0]
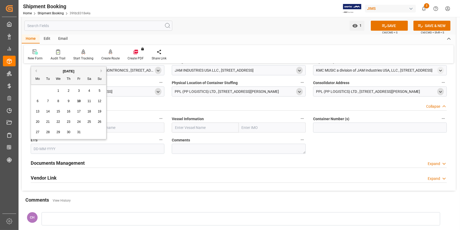
click at [87, 112] on span "18" at bounding box center [88, 111] width 3 height 4
type input "18-10-2025"
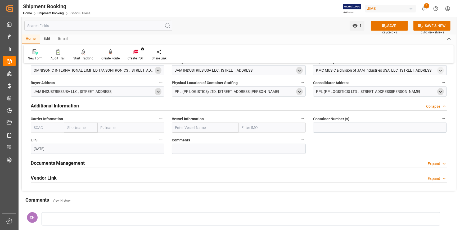
click at [396, 25] on button "SAVE" at bounding box center [389, 26] width 37 height 10
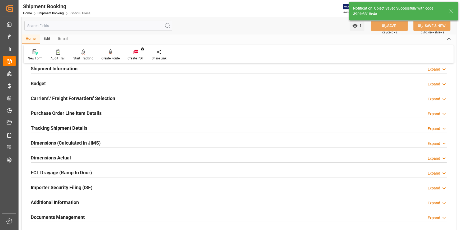
scroll to position [23, 0]
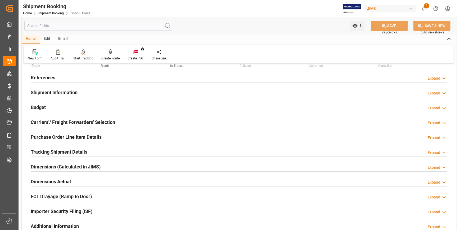
click at [51, 121] on h2 "Carriers'/ Freight Forwarders' Selection" at bounding box center [73, 121] width 84 height 7
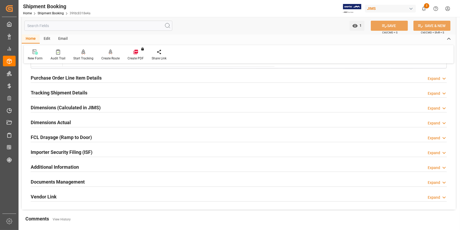
scroll to position [216, 0]
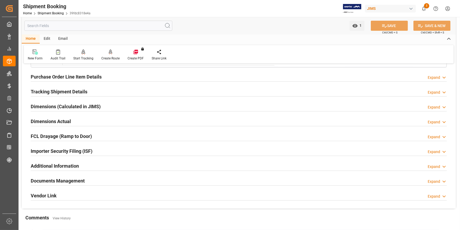
click at [56, 90] on h2 "Tracking Shipment Details" at bounding box center [59, 91] width 57 height 7
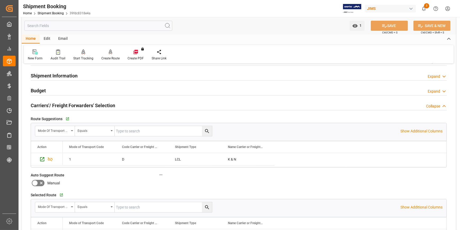
scroll to position [0, 0]
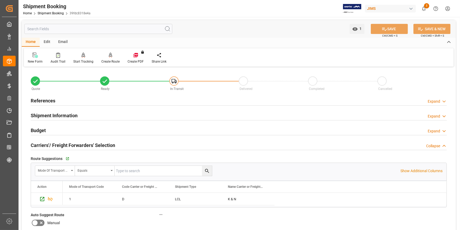
drag, startPoint x: 58, startPoint y: 111, endPoint x: 177, endPoint y: 112, distance: 118.6
click at [58, 112] on h2 "Shipment Information" at bounding box center [54, 115] width 47 height 7
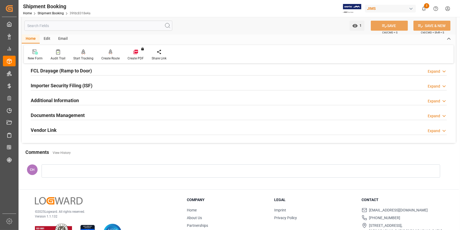
scroll to position [553, 0]
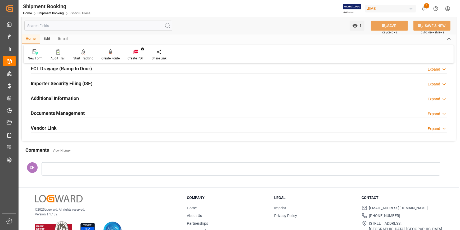
drag, startPoint x: 82, startPoint y: 83, endPoint x: 90, endPoint y: 87, distance: 9.0
click at [82, 83] on h2 "Importer Security Filing (ISF)" at bounding box center [62, 83] width 62 height 7
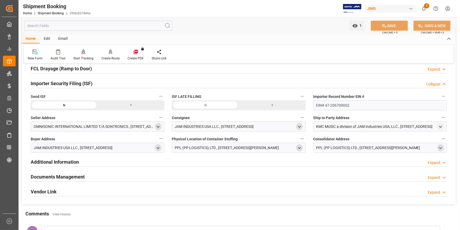
drag, startPoint x: 128, startPoint y: 105, endPoint x: 143, endPoint y: 105, distance: 14.6
click at [129, 105] on div "Y" at bounding box center [131, 105] width 67 height 10
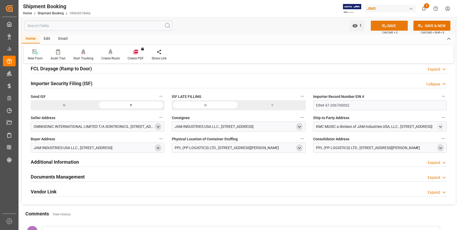
click at [389, 25] on button "SAVE" at bounding box center [389, 26] width 37 height 10
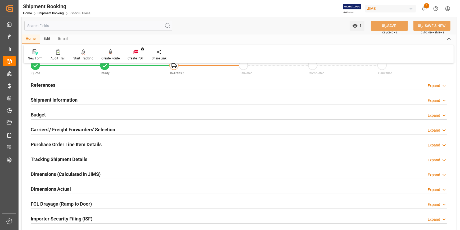
scroll to position [0, 0]
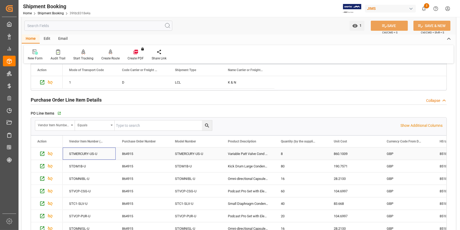
click at [89, 151] on div "STMERCURY-US-U" at bounding box center [89, 153] width 53 height 12
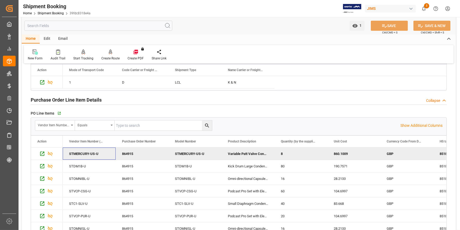
drag, startPoint x: 101, startPoint y: 156, endPoint x: 444, endPoint y: 153, distance: 342.4
click at [449, 154] on div "PO Line Items   Go to Purchase Order Line Item Grid Vendor Item Number (By The …" at bounding box center [239, 179] width 424 height 145
drag, startPoint x: 104, startPoint y: 152, endPoint x: 413, endPoint y: 154, distance: 309.3
click at [417, 154] on div "STMERCURY-US-U 864915 STMERCURY-US-U Variable Patt Valve Cond Mic 8 860.1009 GB…" at bounding box center [433, 153] width 741 height 12
drag, startPoint x: 89, startPoint y: 151, endPoint x: 196, endPoint y: 158, distance: 107.4
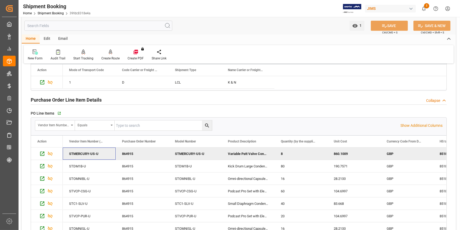
click at [196, 159] on div "STMERCURY-US-U 864915 STMERCURY-US-U Variable Patt Valve Cond Mic 8 860.1009 GB…" at bounding box center [433, 153] width 741 height 12
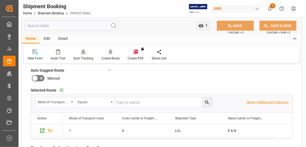
scroll to position [357, 0]
